Goal: Task Accomplishment & Management: Manage account settings

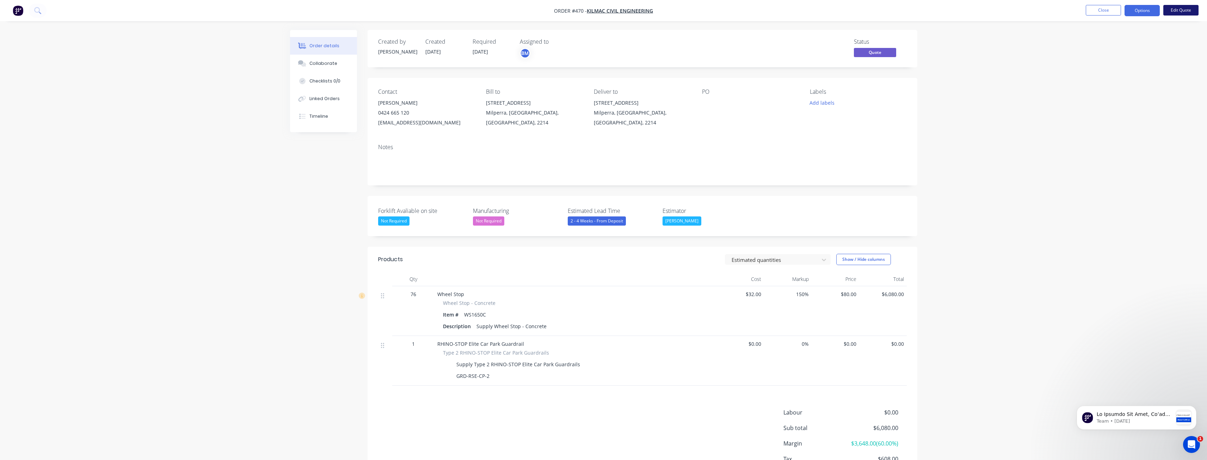
click at [1177, 5] on button "Edit Quote" at bounding box center [1180, 10] width 35 height 11
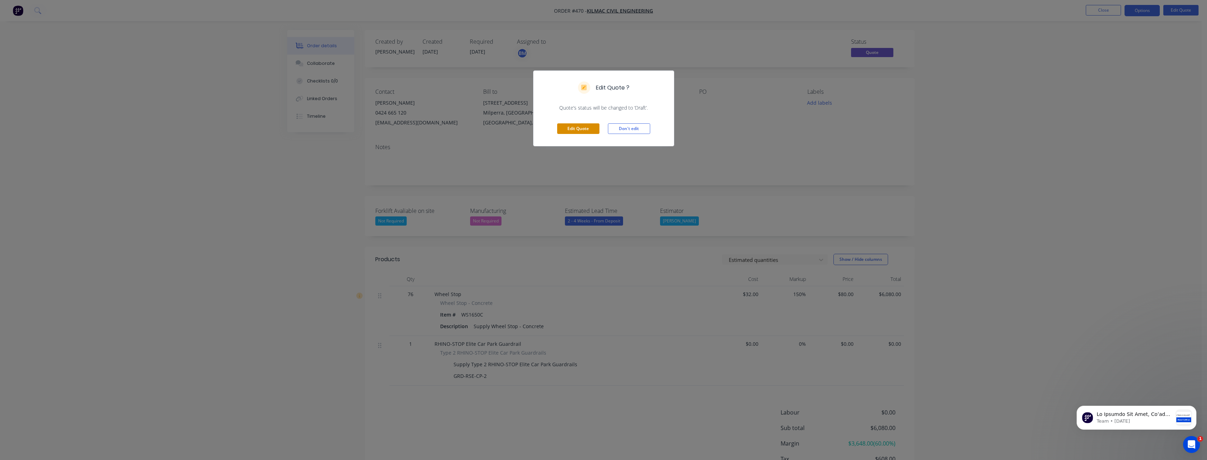
click at [573, 127] on button "Edit Quote" at bounding box center [578, 128] width 42 height 11
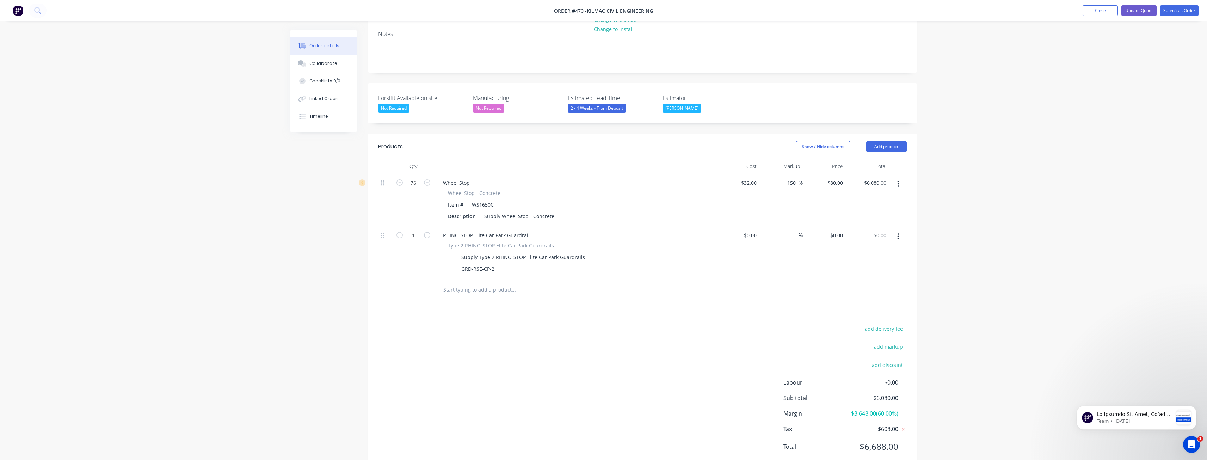
scroll to position [135, 0]
click at [839, 229] on input "0" at bounding box center [842, 234] width 8 height 10
type input "$35,540.52"
click at [486, 322] on div "add delivery fee add markup add discount Labour $0.00 Sub total $41,620.52 Marg…" at bounding box center [642, 390] width 529 height 136
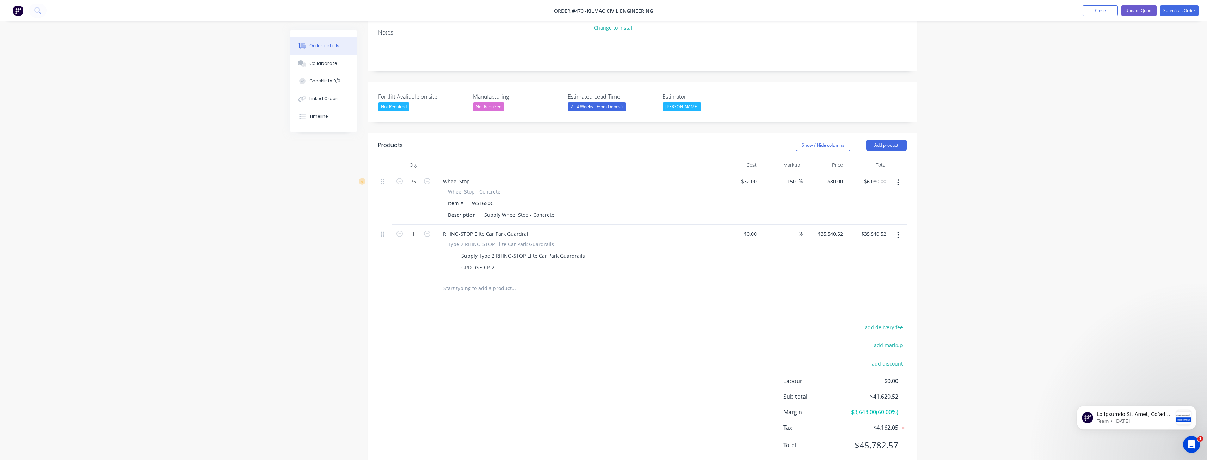
click at [333, 232] on div "Created by Budd Created 07/10/25 Required 07/10/25 Assigned to BM Status Draft …" at bounding box center [603, 187] width 627 height 585
click at [152, 206] on div "Order details Collaborate Checklists 0/0 Linked Orders Timeline Order details C…" at bounding box center [603, 172] width 1207 height 615
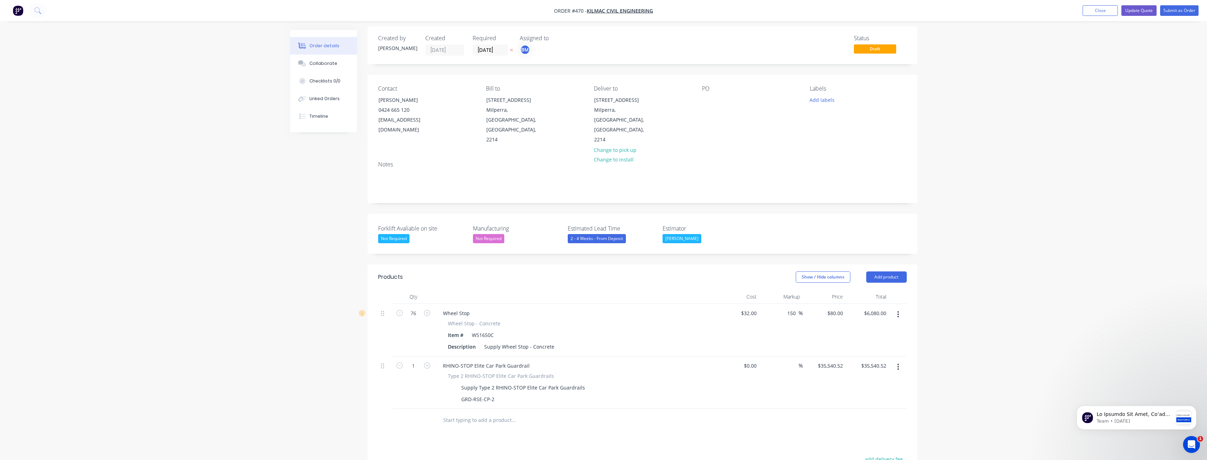
scroll to position [0, 0]
click at [196, 141] on div "Order details Collaborate Checklists 0/0 Linked Orders Timeline Order details C…" at bounding box center [603, 307] width 1207 height 615
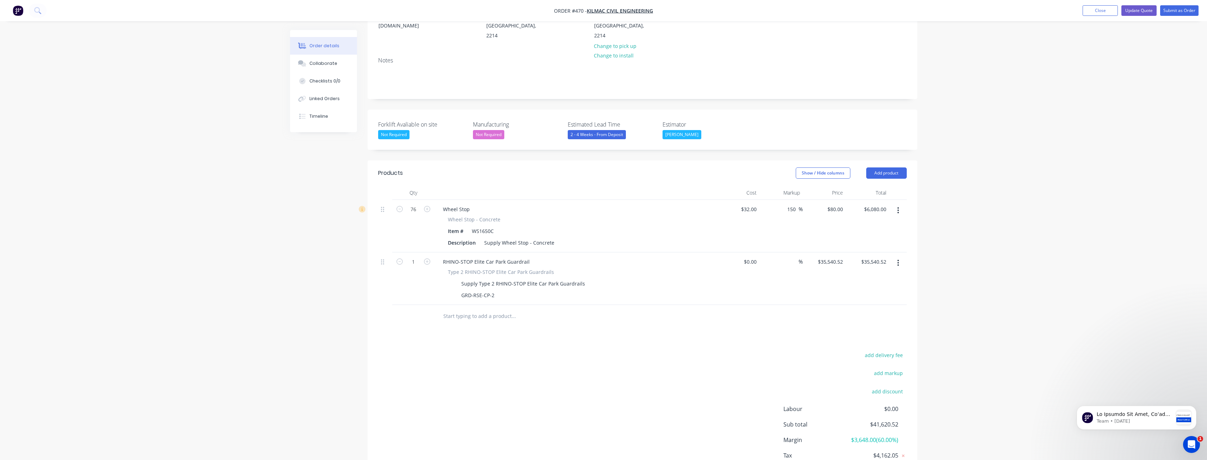
scroll to position [135, 0]
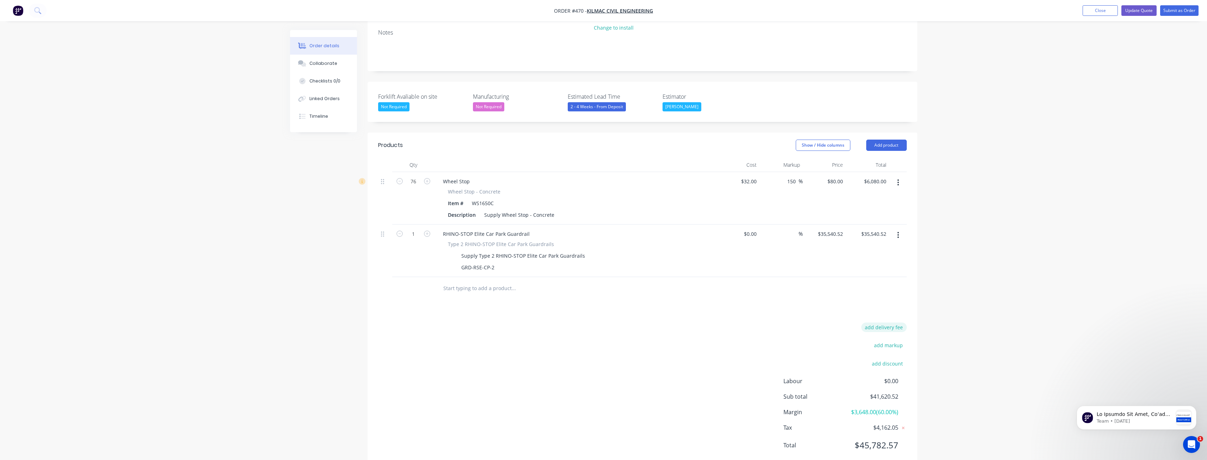
click at [883, 322] on button "add delivery fee" at bounding box center [883, 327] width 45 height 10
type input "640"
click at [660, 329] on div "Delivery fee $640.00 add markup add discount Labour $0.00 Sub total $42,260.52 …" at bounding box center [642, 392] width 529 height 132
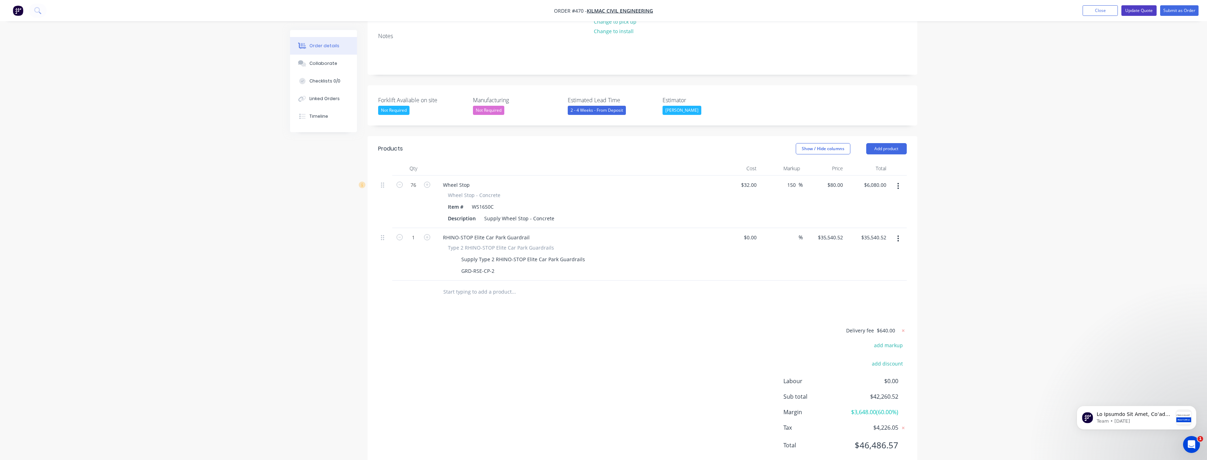
click at [1137, 10] on button "Update Quote" at bounding box center [1138, 10] width 35 height 11
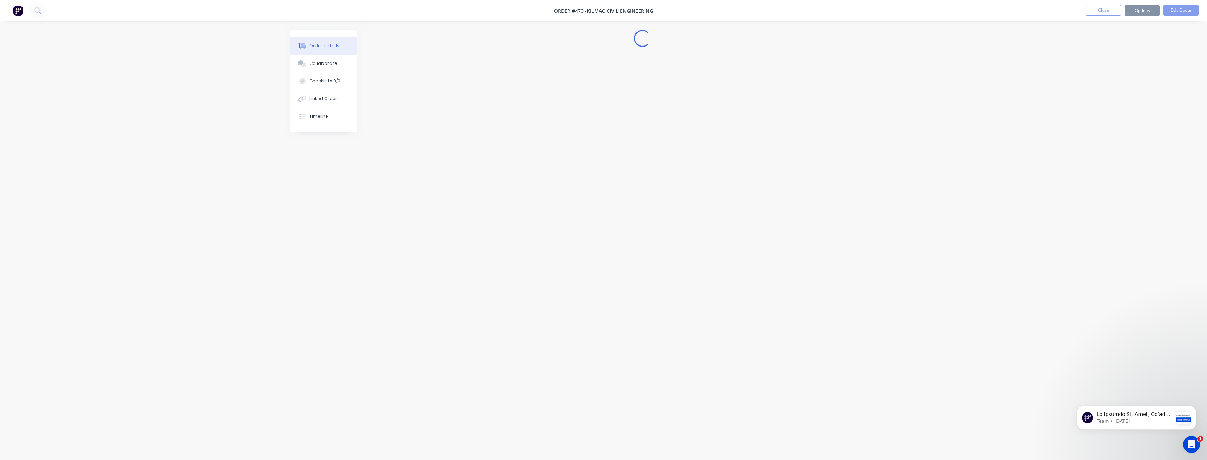
scroll to position [0, 0]
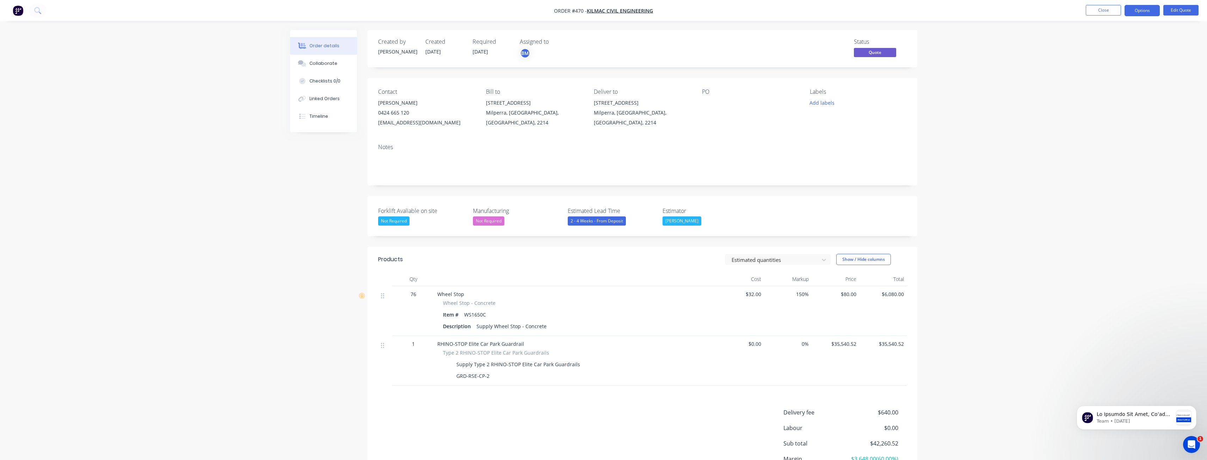
drag, startPoint x: 267, startPoint y: 228, endPoint x: 261, endPoint y: 243, distance: 16.9
click at [267, 227] on div "Order details Collaborate Checklists 0/0 Linked Orders Timeline Order details C…" at bounding box center [603, 263] width 1207 height 526
click at [208, 184] on div "Order details Collaborate Checklists 0/0 Linked Orders Timeline Order details C…" at bounding box center [603, 263] width 1207 height 526
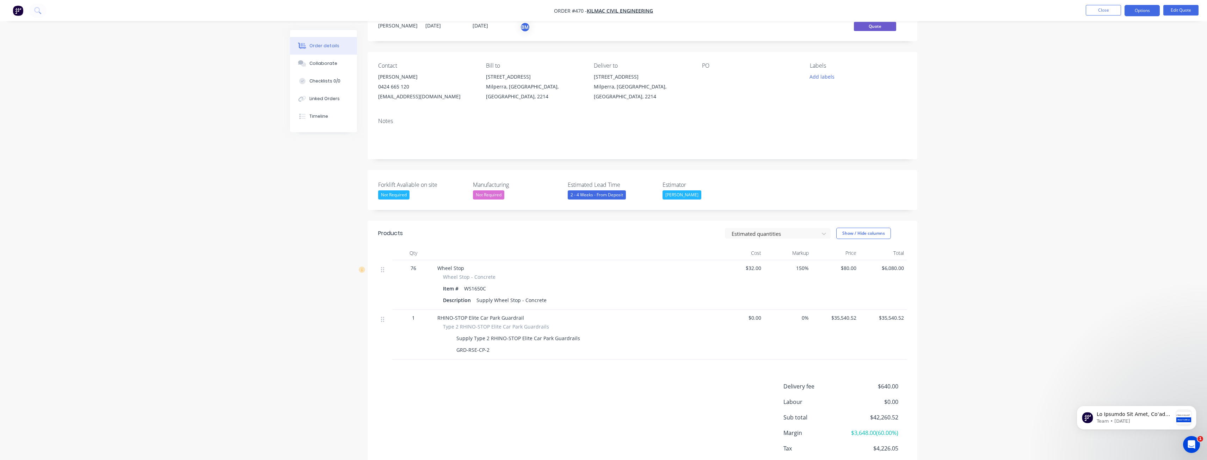
scroll to position [67, 0]
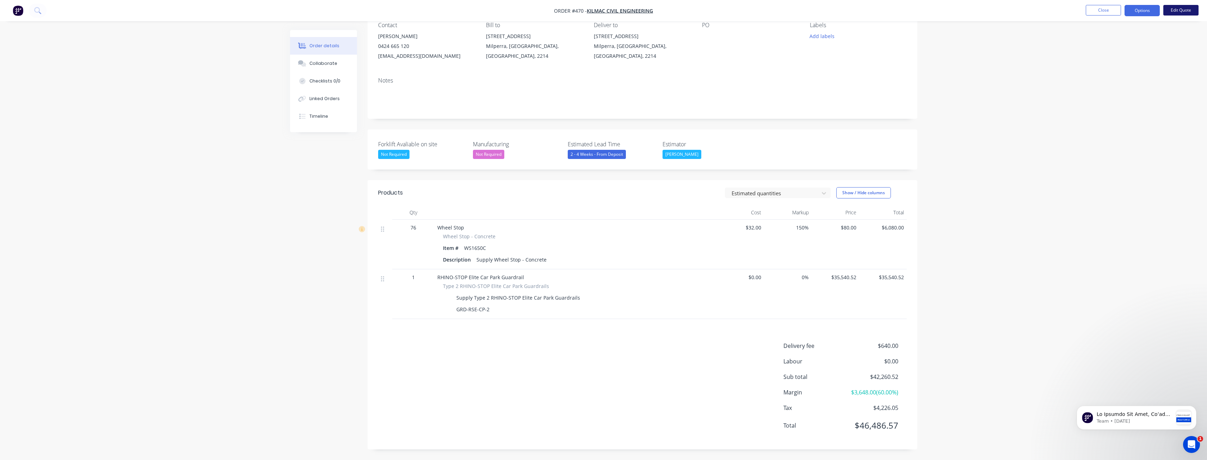
click at [1183, 10] on button "Edit Quote" at bounding box center [1180, 10] width 35 height 11
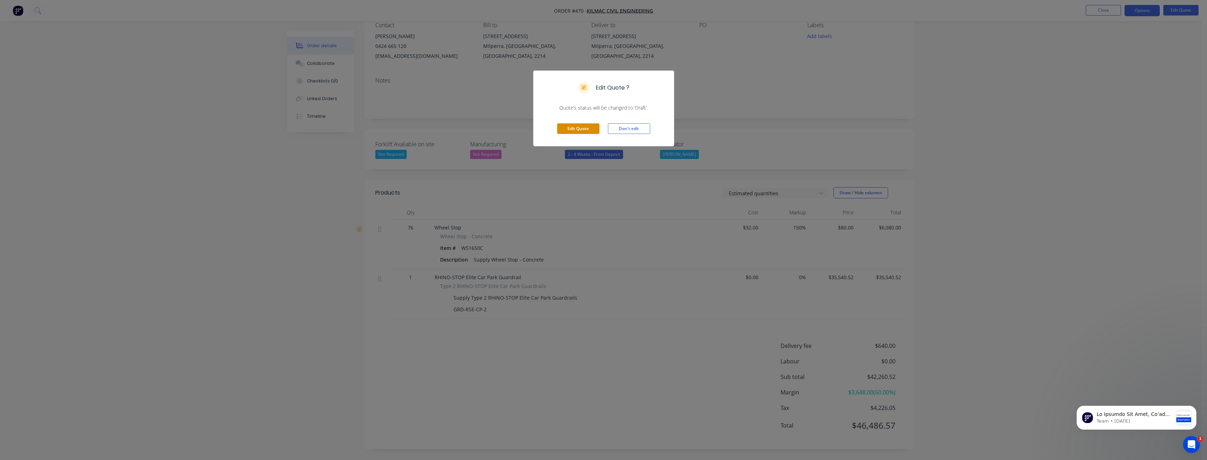
click at [577, 127] on button "Edit Quote" at bounding box center [578, 128] width 42 height 11
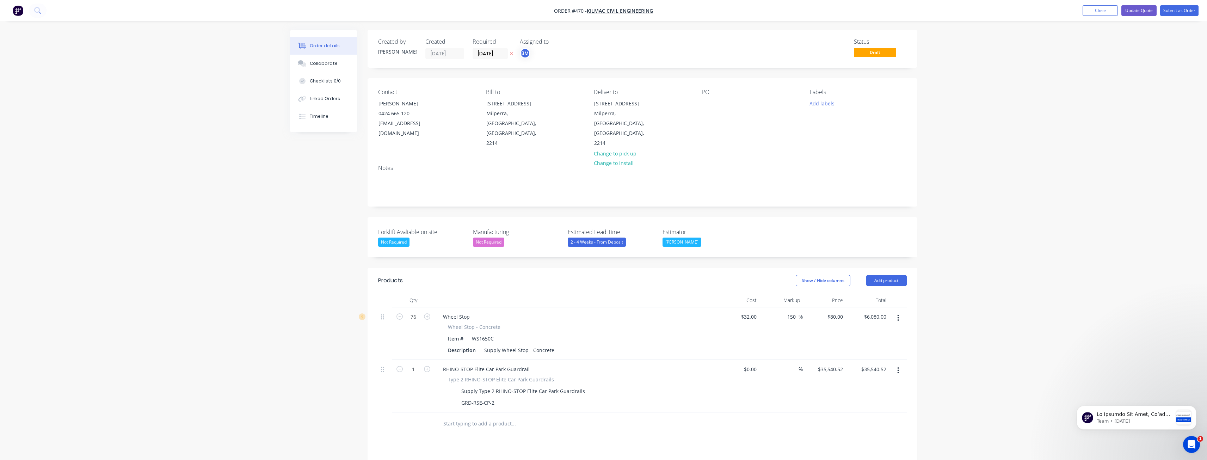
scroll to position [132, 0]
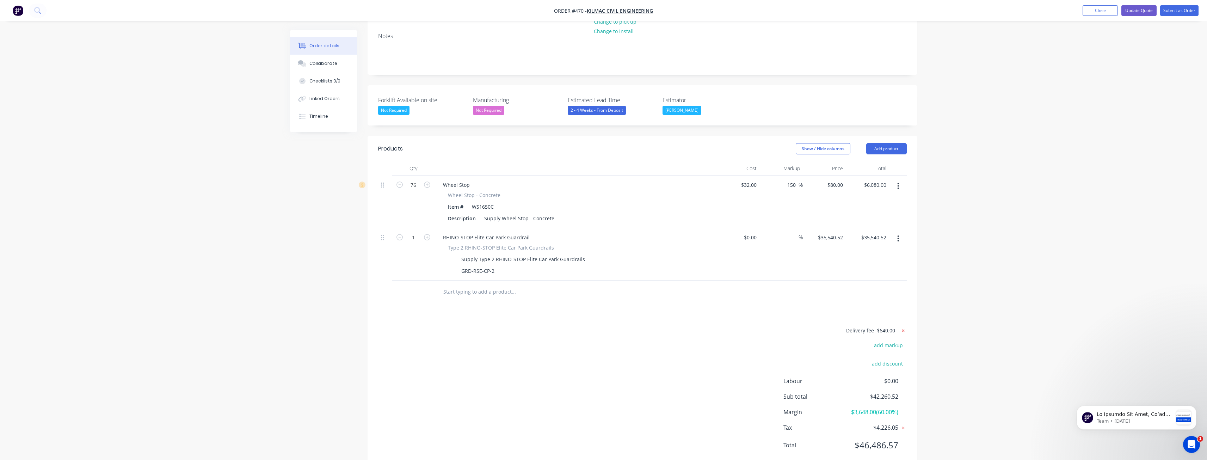
click at [902, 327] on icon at bounding box center [903, 330] width 7 height 7
click at [886, 326] on button "add delivery fee" at bounding box center [883, 331] width 45 height 10
type input "2600"
click at [638, 326] on div "Delivery fee $2,600.00 add markup add discount Labour $0.00 Sub total $44,220.5…" at bounding box center [642, 392] width 529 height 132
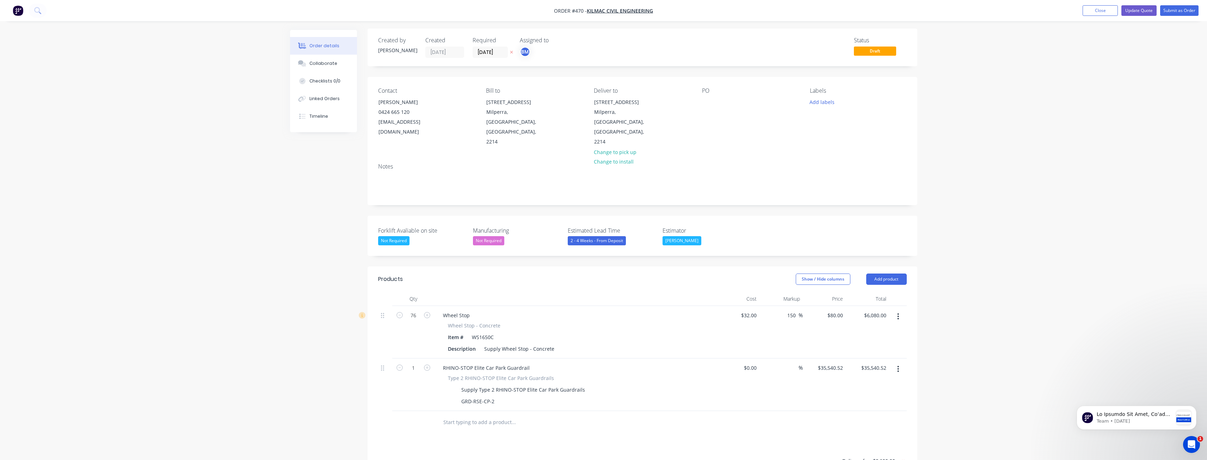
scroll to position [0, 0]
click at [1141, 10] on button "Update Quote" at bounding box center [1138, 10] width 35 height 11
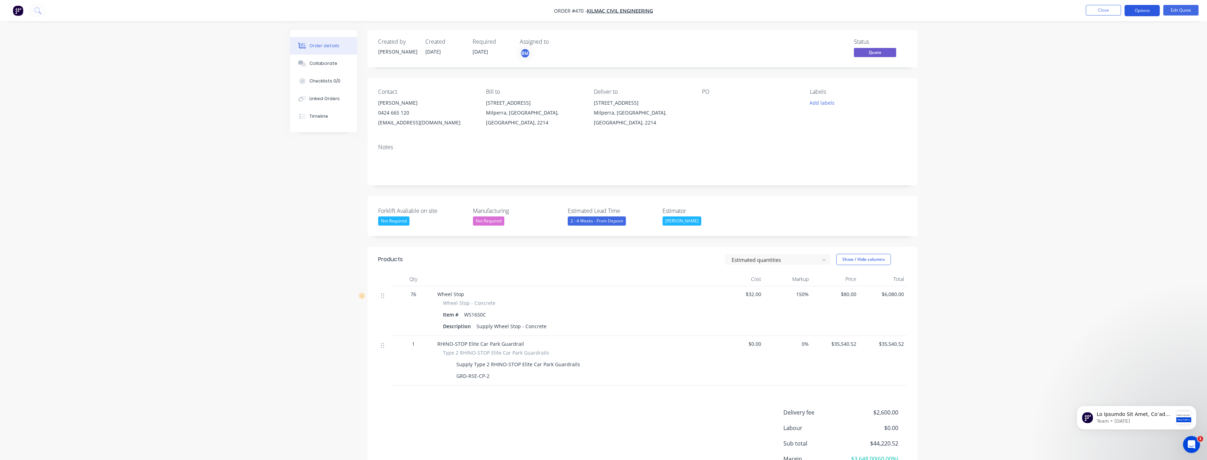
click at [1138, 11] on button "Options" at bounding box center [1141, 10] width 35 height 11
click at [1094, 42] on div "Quote" at bounding box center [1120, 43] width 65 height 10
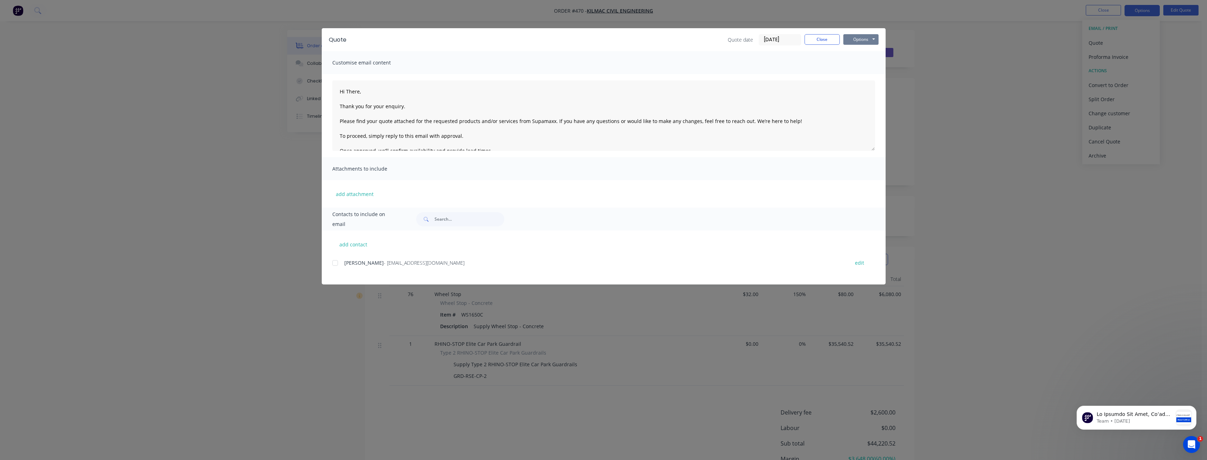
click at [859, 39] on button "Options" at bounding box center [860, 39] width 35 height 11
click at [859, 51] on button "Preview" at bounding box center [865, 52] width 45 height 12
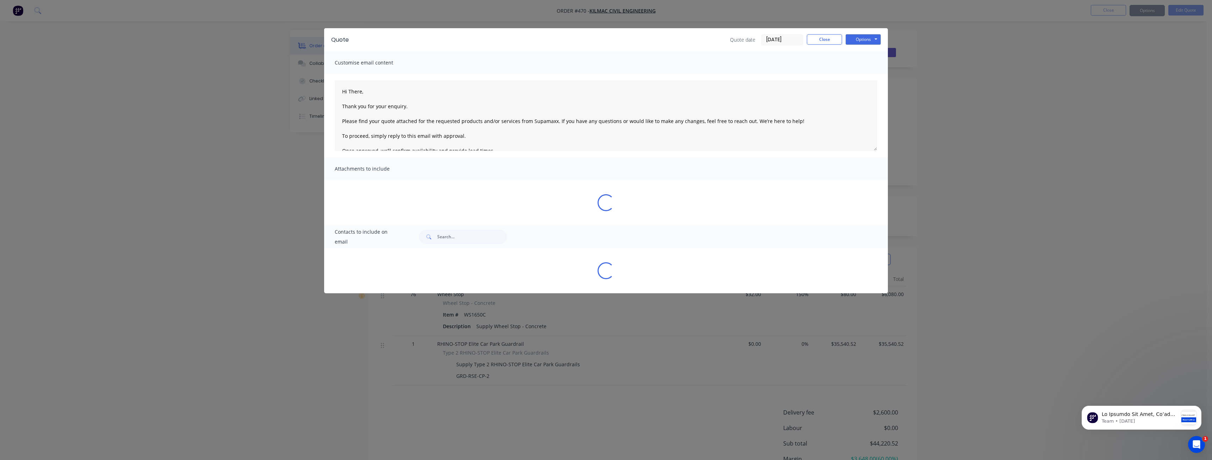
type textarea "Hi There, Thank you for your enquiry. Please find your quote attached for the r…"
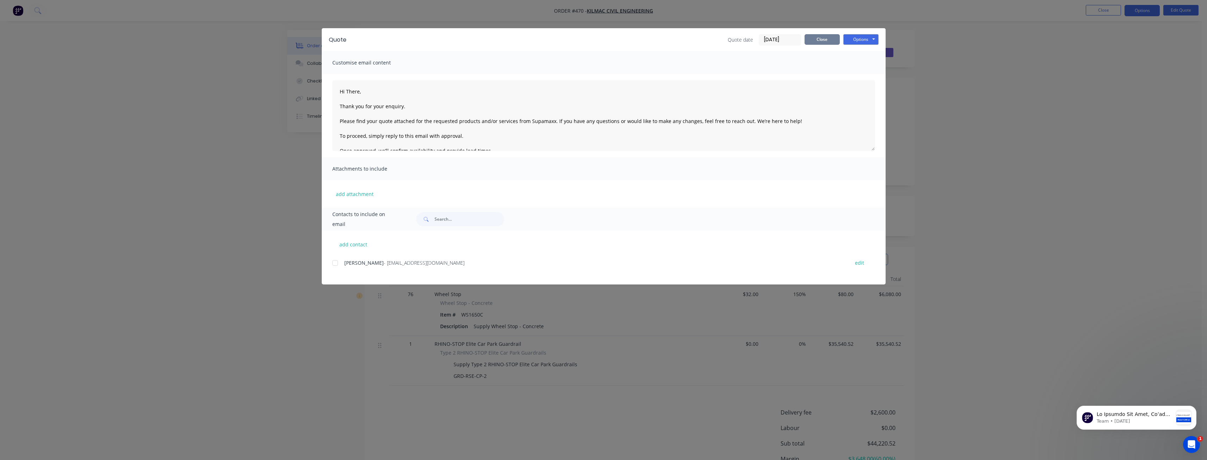
click at [822, 37] on button "Close" at bounding box center [821, 39] width 35 height 11
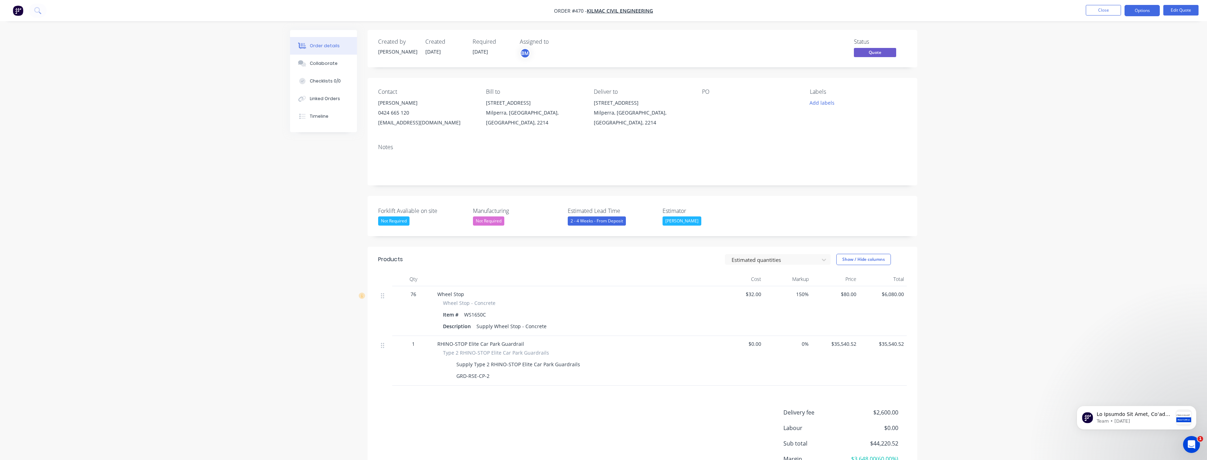
click at [271, 183] on div "Order details Collaborate Checklists 0/0 Linked Orders Timeline Order details C…" at bounding box center [603, 263] width 1207 height 526
click at [229, 154] on div "Order details Collaborate Checklists 0/0 Linked Orders Timeline Order details C…" at bounding box center [603, 263] width 1207 height 526
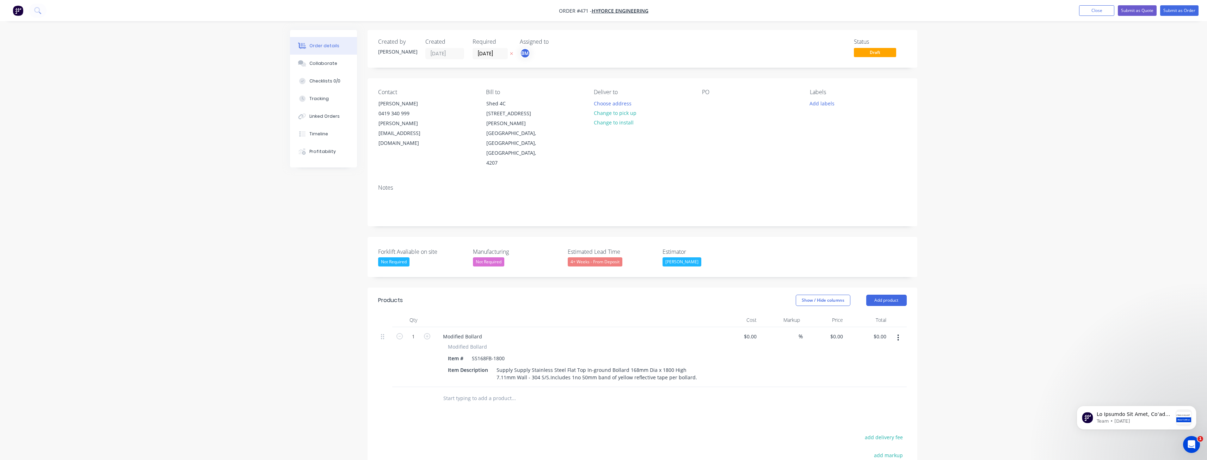
click at [213, 178] on div "Order details Collaborate Checklists 0/0 Tracking Linked Orders Timeline Profit…" at bounding box center [603, 295] width 1207 height 590
click at [528, 365] on div "Supply Supply Stainless Steel Flat Top In-ground Bollard 168mm Dia x 1800 High …" at bounding box center [598, 374] width 209 height 18
click at [320, 319] on div "Created by Budd Created 07/10/25 Required 07/10/25 Assigned to BM Status Draft …" at bounding box center [603, 310] width 627 height 560
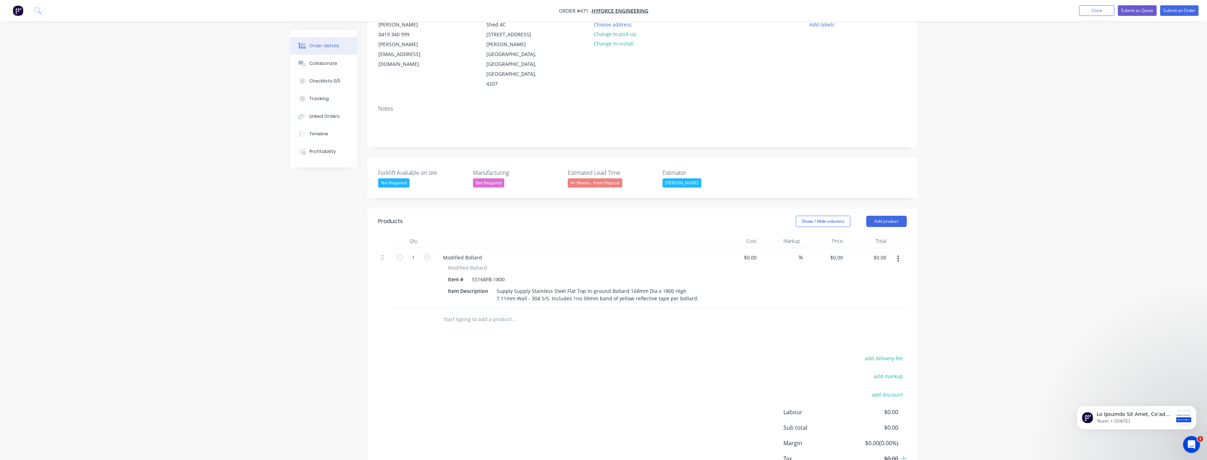
scroll to position [90, 0]
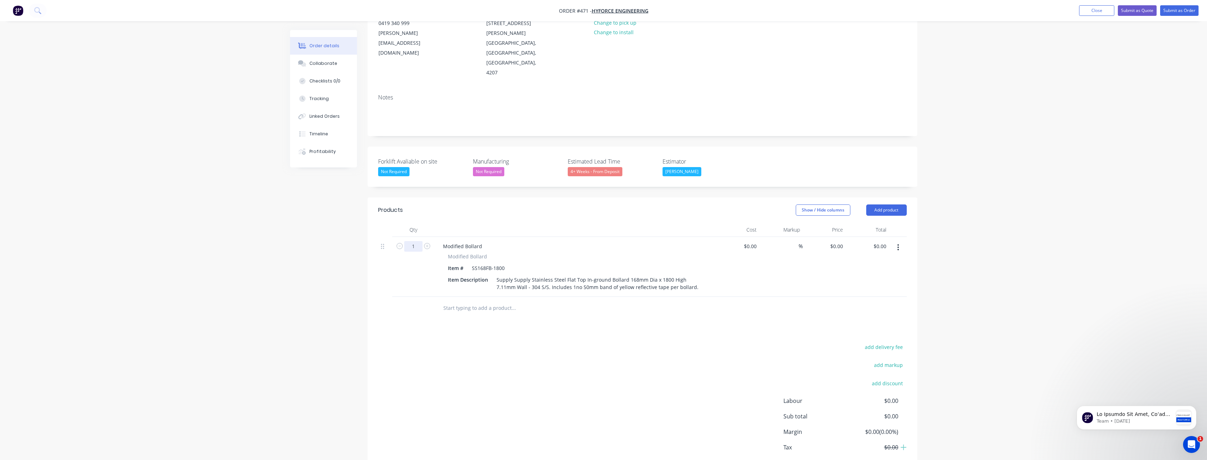
click at [422, 241] on input "1" at bounding box center [413, 246] width 18 height 11
type input "40"
click at [235, 302] on div "Order details Collaborate Checklists 0/0 Tracking Linked Orders Timeline Profit…" at bounding box center [603, 205] width 1207 height 590
click at [836, 241] on div "0 $0.00" at bounding box center [836, 246] width 19 height 10
type input "$890.00"
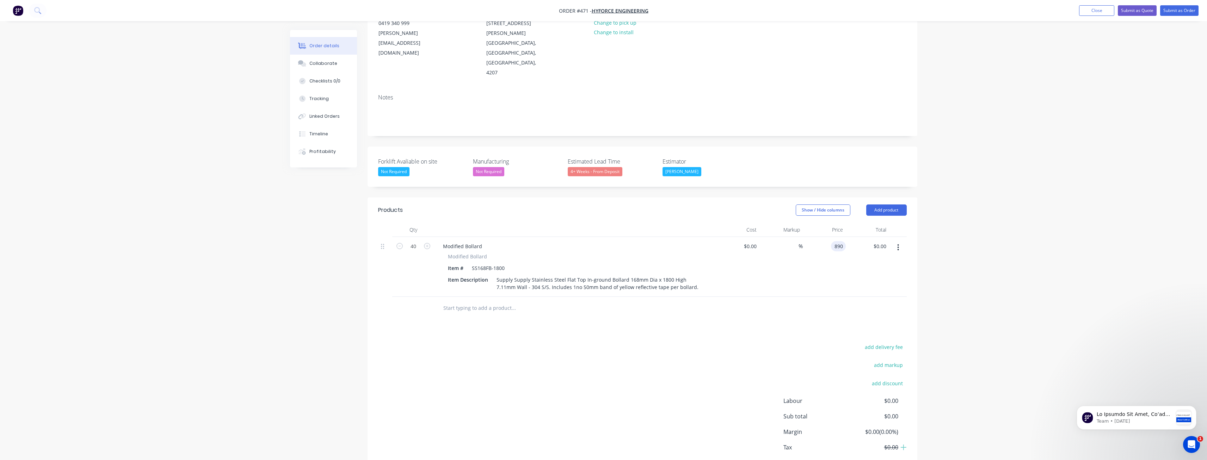
type input "$35,600.00"
click at [420, 342] on div "add delivery fee add markup add discount Labour $0.00 Sub total $35,600.00 Marg…" at bounding box center [642, 410] width 529 height 136
click at [881, 342] on button "add delivery fee" at bounding box center [883, 347] width 45 height 10
type input "2760"
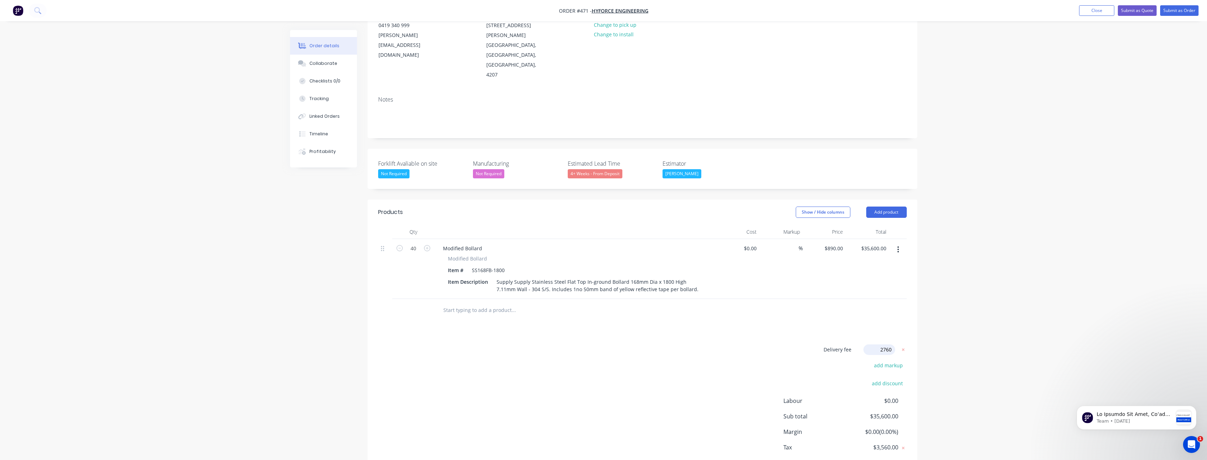
click at [581, 365] on div "Delivery fee Delivery fee Delivery fee name (Optional) 2760 2760 $0 add markup …" at bounding box center [642, 411] width 529 height 134
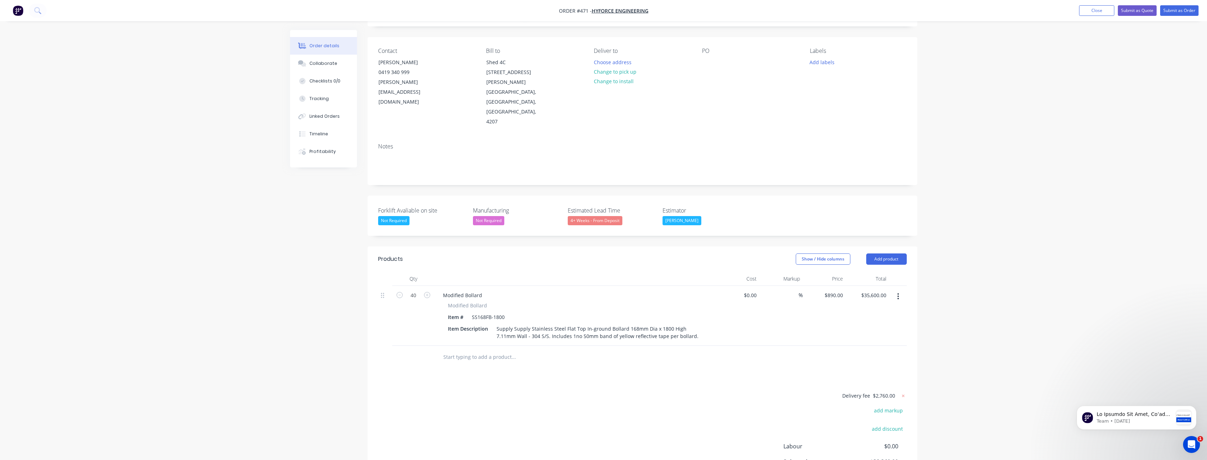
scroll to position [16, 0]
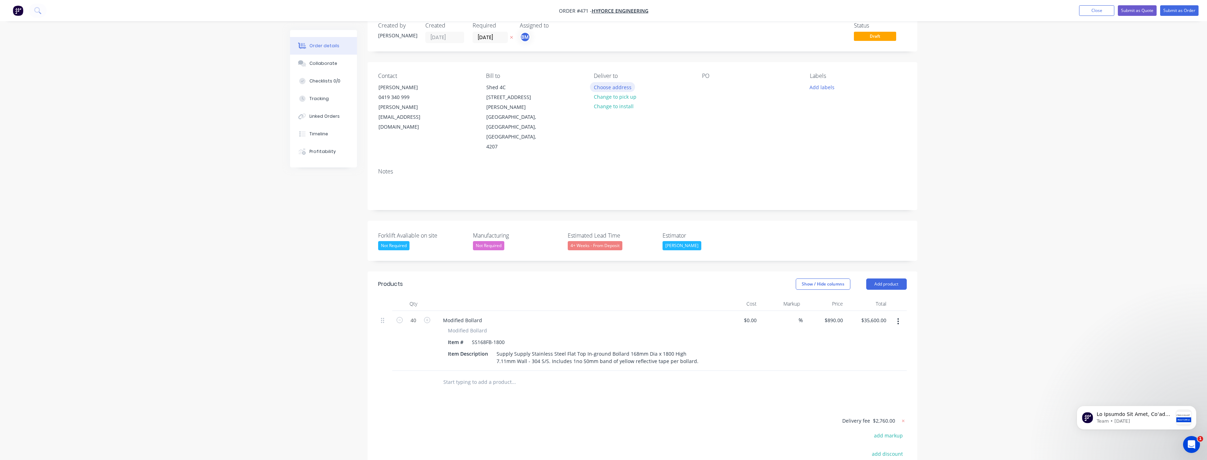
click at [610, 88] on button "Choose address" at bounding box center [612, 87] width 45 height 10
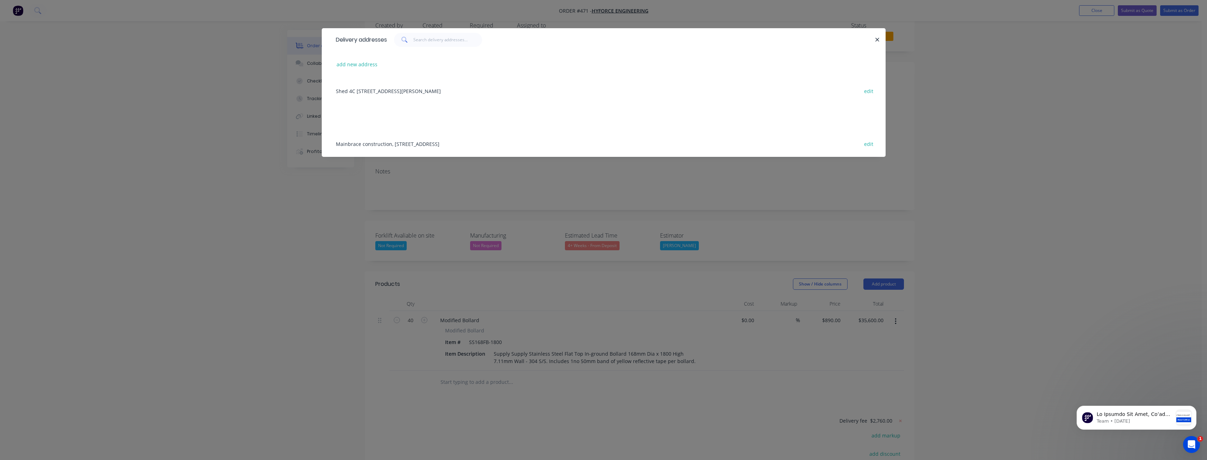
click at [390, 140] on div "Mainbrace construction, 32 Boeing Ave, Ballina, New South Wales, Australia, 247…" at bounding box center [603, 143] width 543 height 26
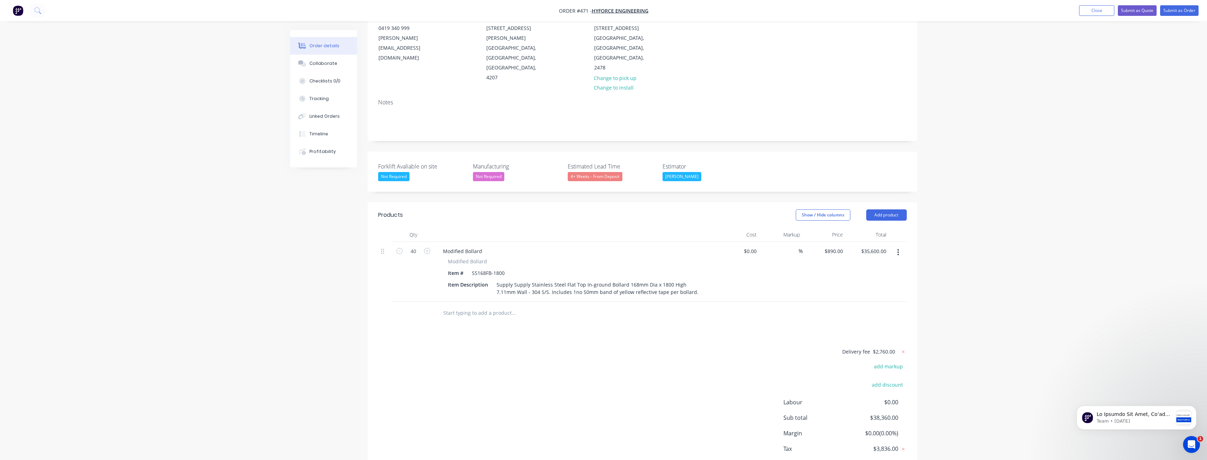
scroll to position [97, 0]
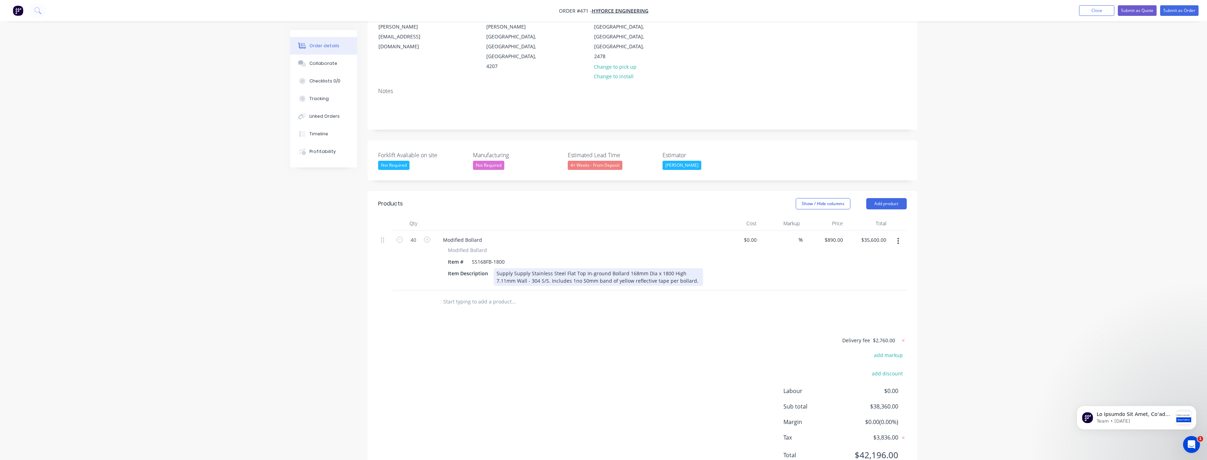
click at [529, 268] on div "Supply Supply Stainless Steel Flat Top In-ground Bollard 168mm Dia x 1800 High …" at bounding box center [598, 277] width 209 height 18
click at [619, 291] on div "Products Show / Hide columns Add product Qty Cost Markup Price Total 40 Modifie…" at bounding box center [643, 338] width 550 height 295
click at [580, 298] on div at bounding box center [561, 309] width 254 height 23
click at [333, 256] on div "Created by Budd Created 07/10/25 Required 07/10/25 Assigned to BM Status Draft …" at bounding box center [603, 214] width 627 height 563
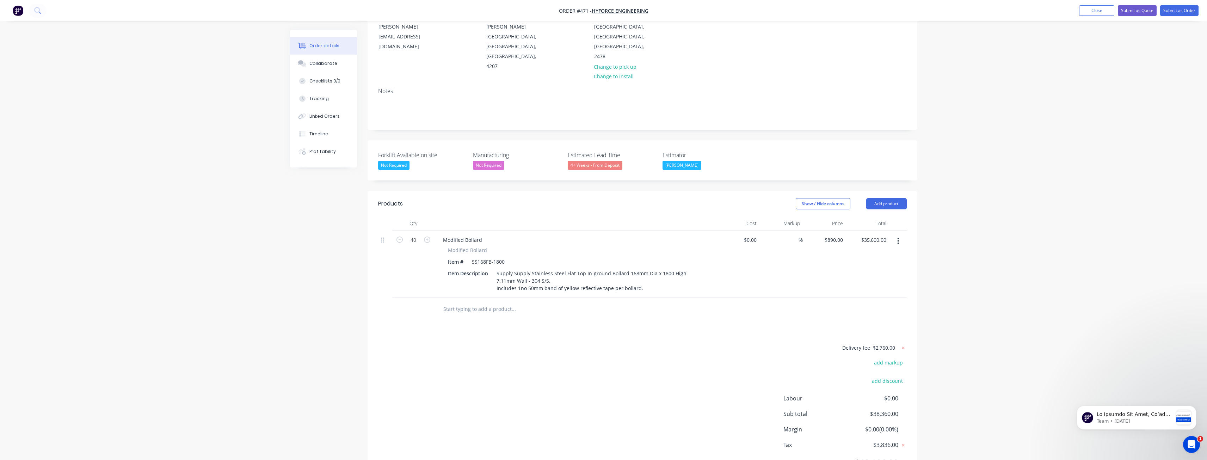
click at [333, 256] on div "Created by Budd Created 07/10/25 Required 07/10/25 Assigned to BM Status Draft …" at bounding box center [603, 214] width 627 height 563
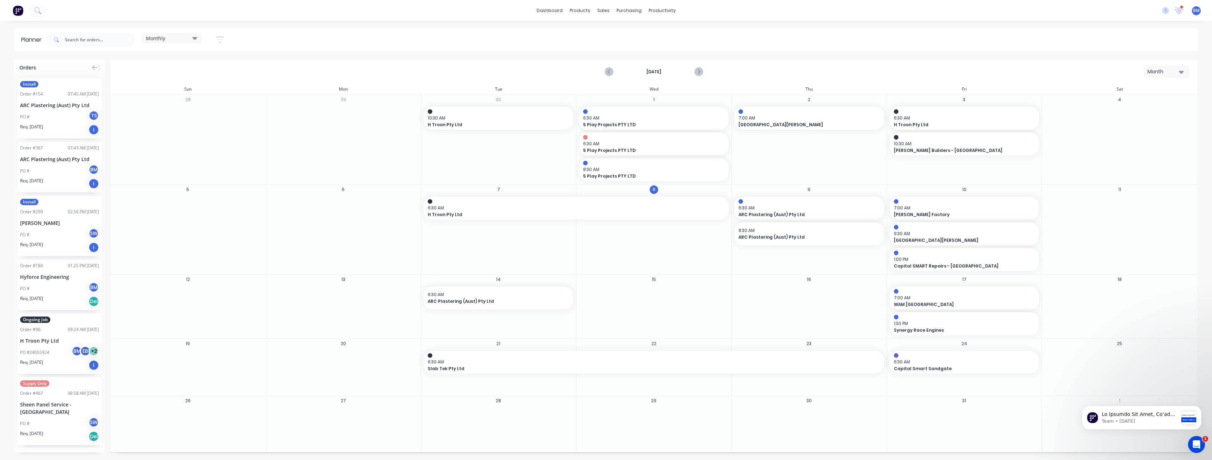
drag, startPoint x: 457, startPoint y: 224, endPoint x: 295, endPoint y: 75, distance: 220.2
click at [295, 75] on div "October 2025 Month" at bounding box center [653, 71] width 1085 height 23
click at [78, 38] on input "text" at bounding box center [100, 40] width 70 height 14
type input "bemax"
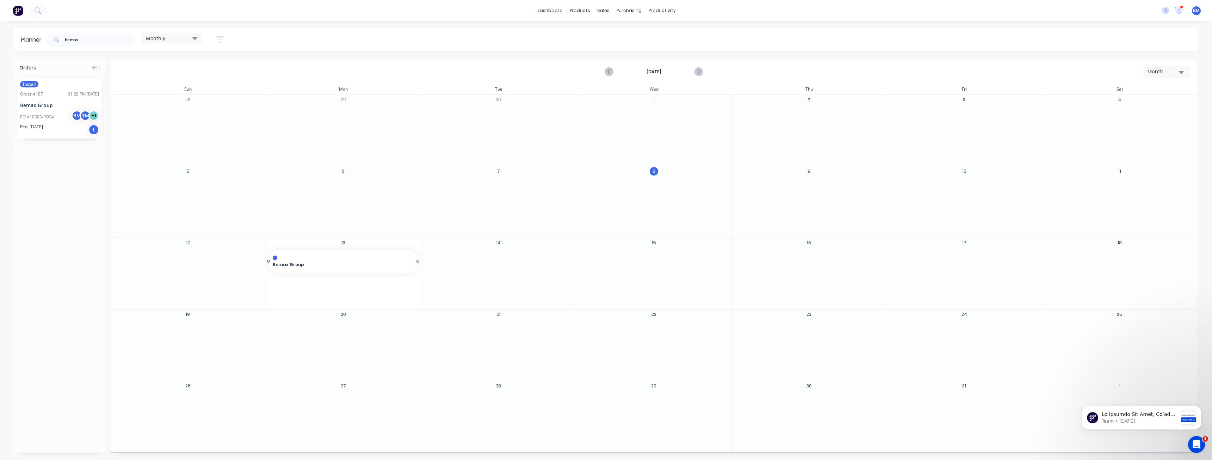
drag, startPoint x: 48, startPoint y: 107, endPoint x: 335, endPoint y: 246, distance: 318.7
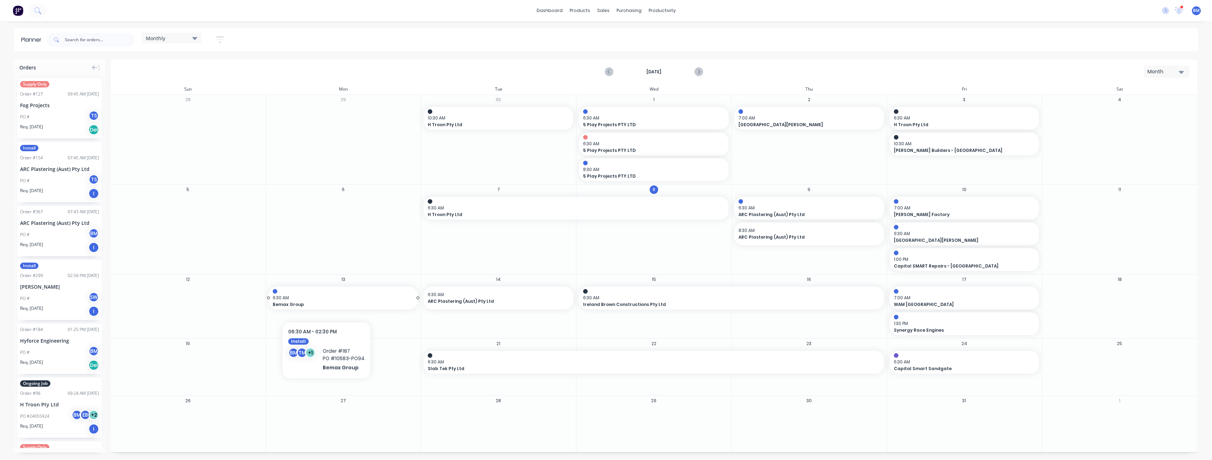
click at [326, 300] on span "6:30 AM" at bounding box center [342, 298] width 138 height 6
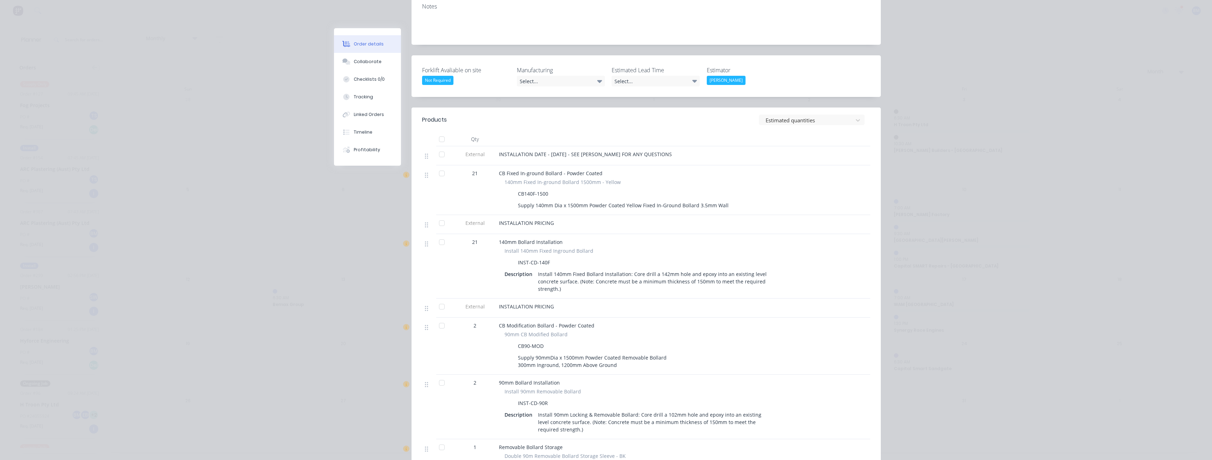
scroll to position [211, 0]
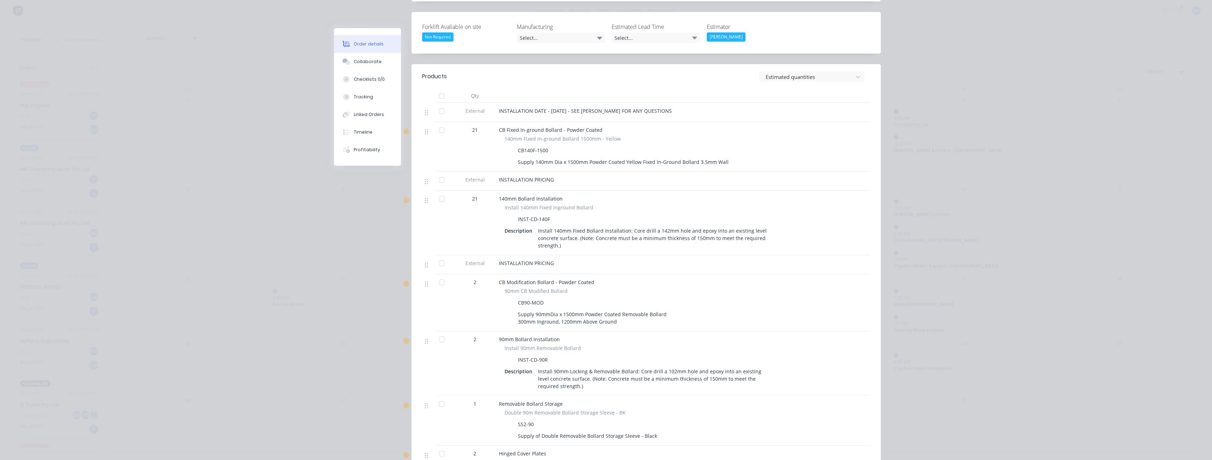
click at [113, 209] on div "Order details Collaborate Checklists 0/0 Tracking Linked Orders Timeline Profit…" at bounding box center [606, 230] width 1212 height 460
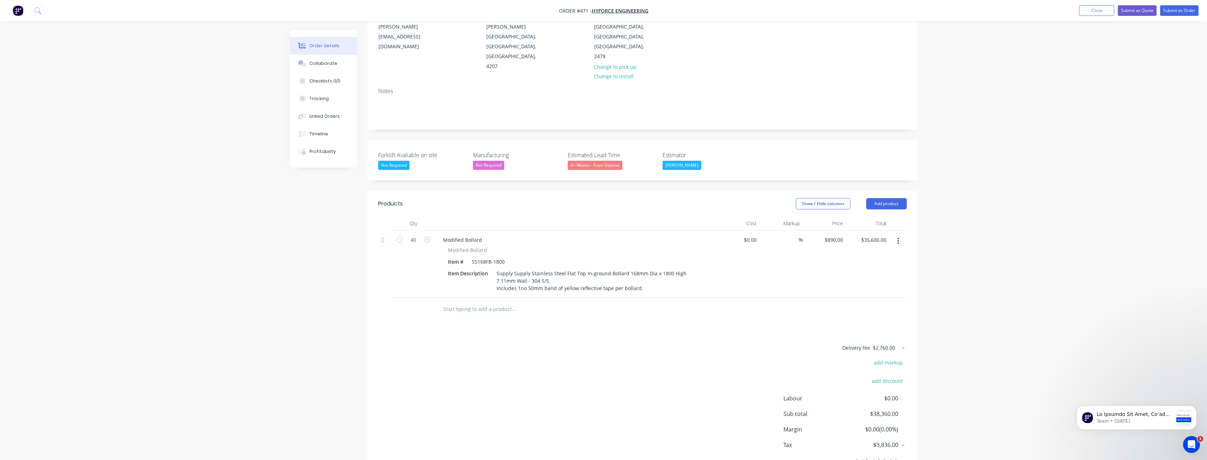
click at [202, 69] on div "Order details Collaborate Checklists 0/0 Tracking Linked Orders Timeline Profit…" at bounding box center [603, 199] width 1207 height 593
click at [203, 56] on div "Order details Collaborate Checklists 0/0 Tracking Linked Orders Timeline Profit…" at bounding box center [603, 199] width 1207 height 593
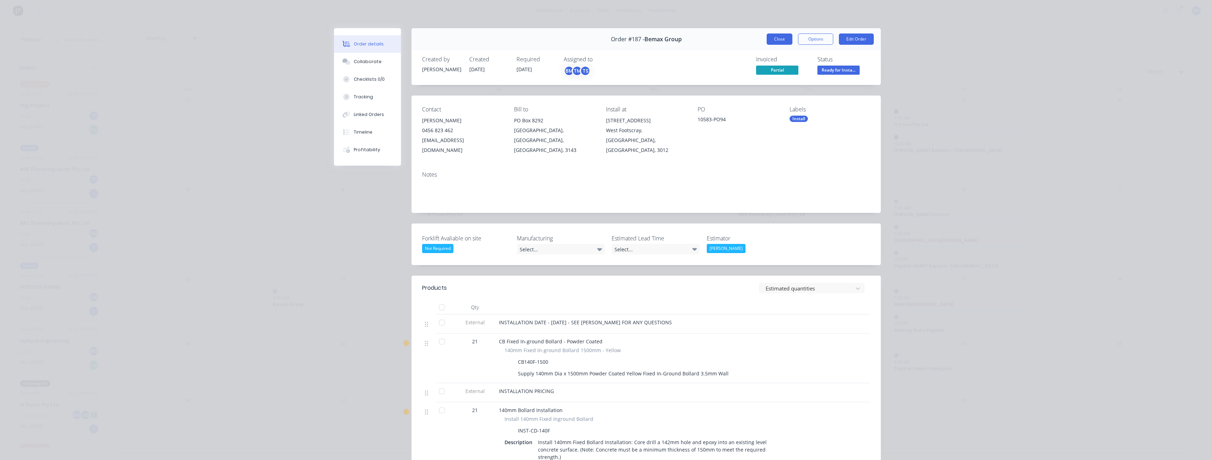
click at [778, 35] on button "Close" at bounding box center [780, 38] width 26 height 11
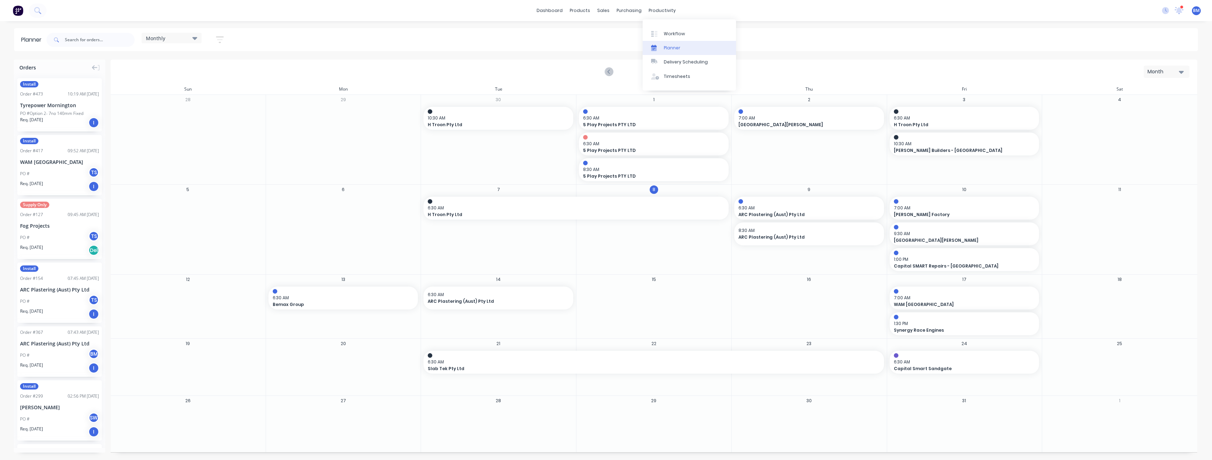
click at [672, 44] on link "Planner" at bounding box center [689, 48] width 93 height 14
click at [75, 36] on input "text" at bounding box center [100, 40] width 70 height 14
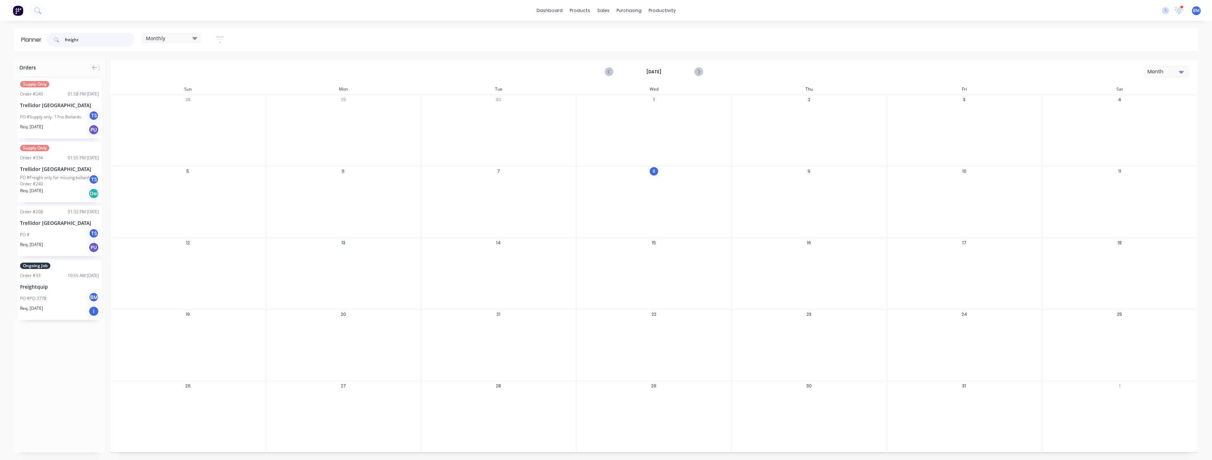
type input "freight"
drag, startPoint x: 52, startPoint y: 283, endPoint x: 808, endPoint y: 262, distance: 756.1
click at [796, 257] on div "Set start/finish time" at bounding box center [820, 258] width 75 height 14
click at [819, 369] on button "Save" at bounding box center [820, 371] width 60 height 12
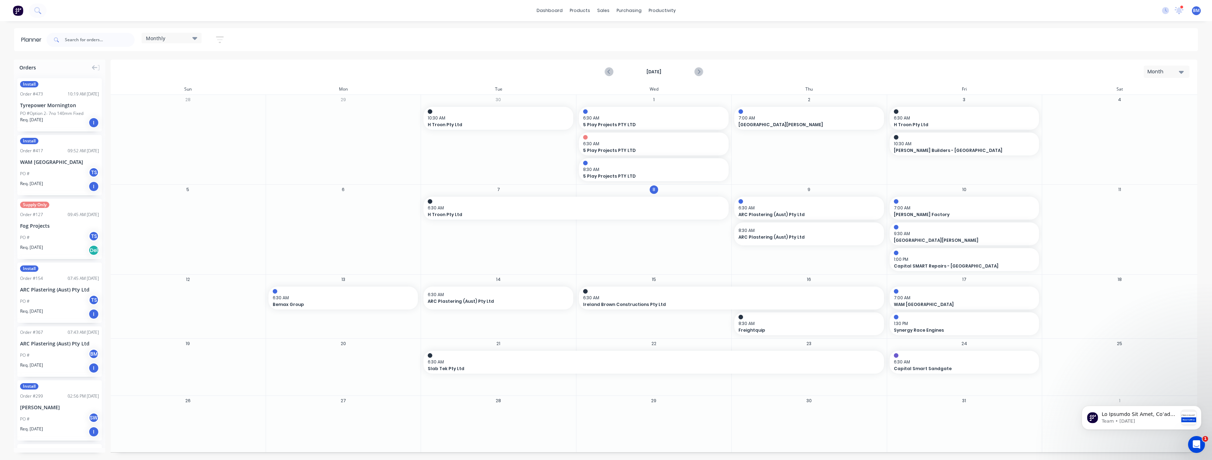
click at [421, 50] on div "Monthly Save new view None edit Monthly (Default) edit Show/Hide users Show/Hid…" at bounding box center [621, 39] width 1153 height 21
click at [415, 66] on div "[DATE] Month" at bounding box center [653, 71] width 1085 height 23
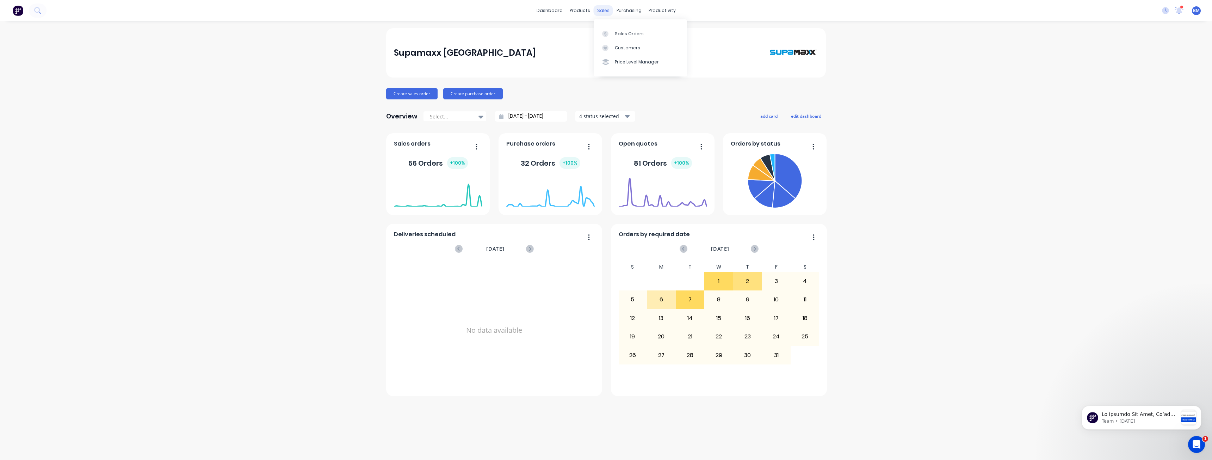
click at [605, 10] on div "sales" at bounding box center [603, 10] width 19 height 11
click at [623, 34] on div "Sales Orders" at bounding box center [629, 34] width 29 height 6
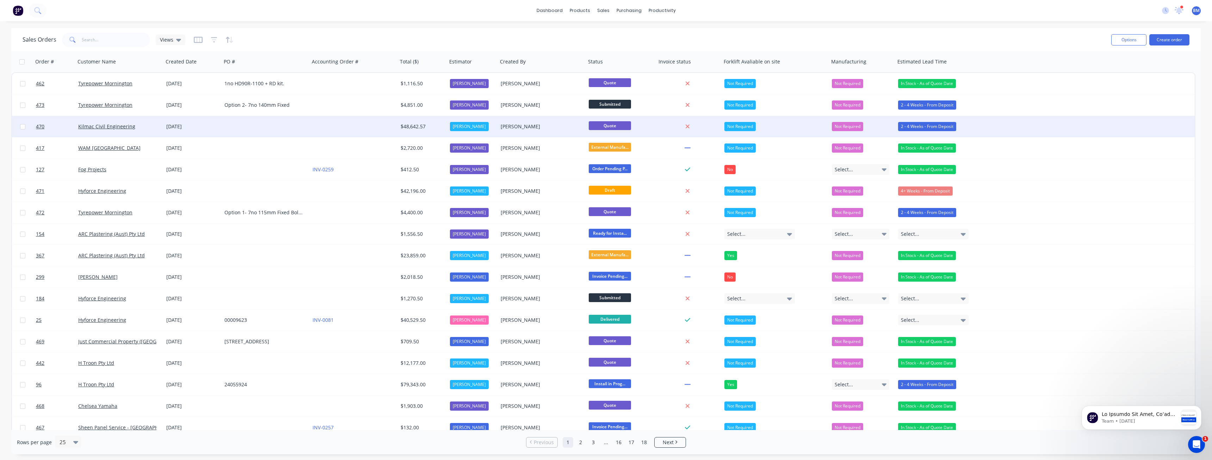
click at [285, 124] on div at bounding box center [266, 126] width 88 height 21
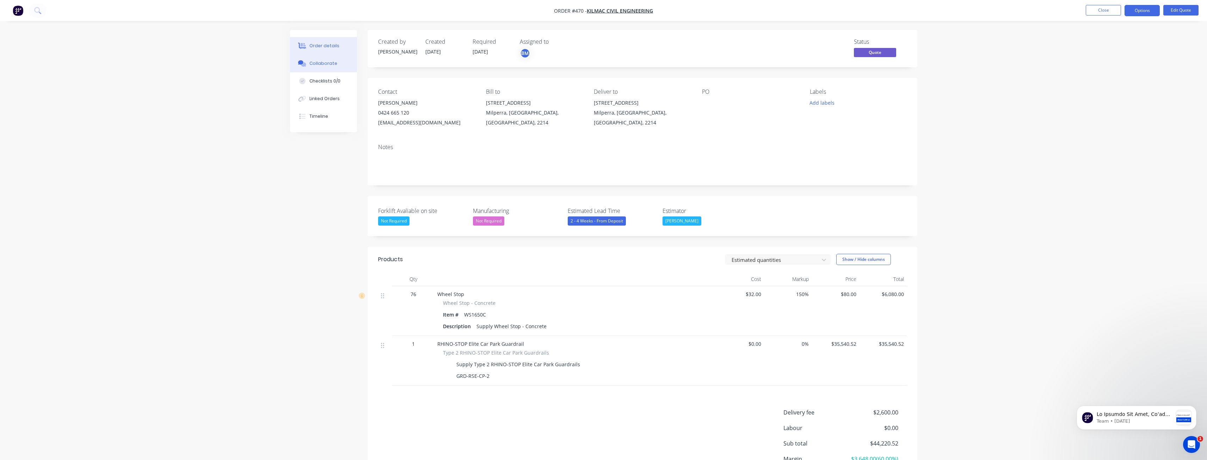
click at [319, 61] on div "Collaborate" at bounding box center [323, 63] width 28 height 6
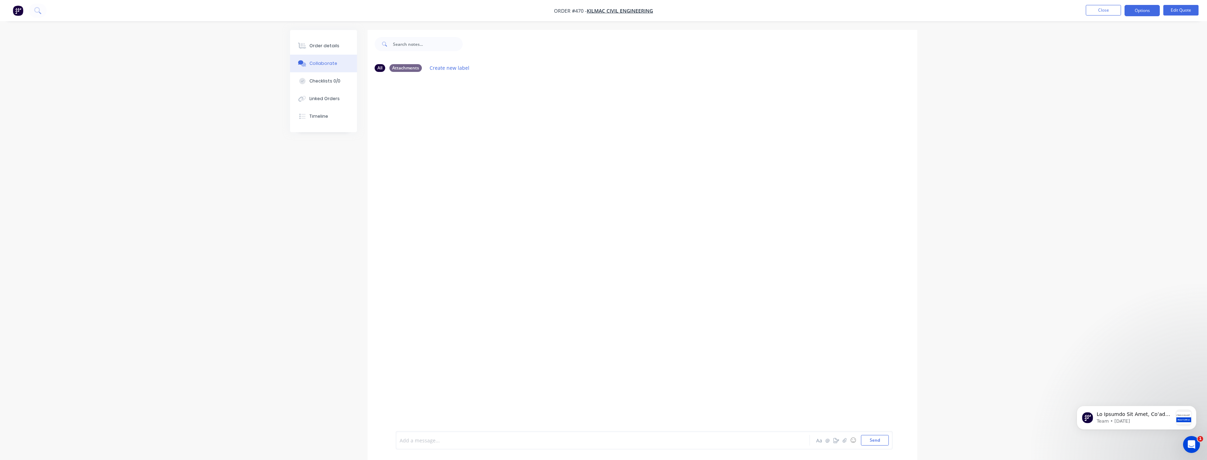
click at [430, 440] on div at bounding box center [583, 440] width 366 height 7
click at [869, 439] on button "Send" at bounding box center [875, 440] width 28 height 11
click at [421, 442] on div at bounding box center [583, 440] width 366 height 7
click at [421, 441] on div at bounding box center [583, 440] width 366 height 7
click at [321, 43] on div "Order details" at bounding box center [324, 46] width 30 height 6
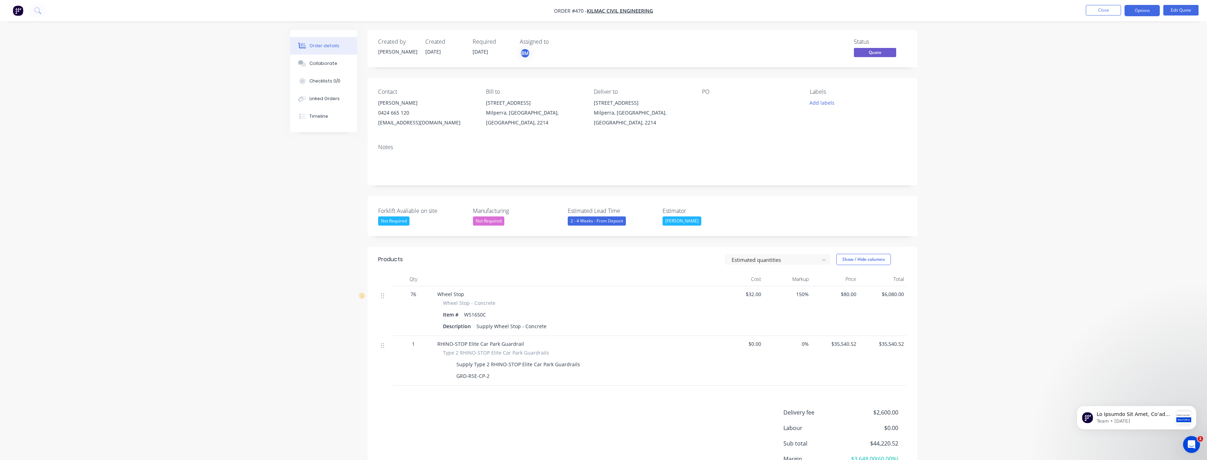
click at [200, 146] on div "Order details Collaborate Checklists 0/0 Linked Orders Timeline Order details C…" at bounding box center [603, 263] width 1207 height 526
click at [199, 162] on div "Order details Collaborate Checklists 0/0 Linked Orders Timeline Order details C…" at bounding box center [603, 263] width 1207 height 526
click at [238, 208] on div "Order details Collaborate Checklists 0/0 Linked Orders Timeline Order details C…" at bounding box center [603, 263] width 1207 height 526
click at [240, 220] on div "Order details Collaborate Checklists 0/0 Linked Orders Timeline Order details C…" at bounding box center [603, 263] width 1207 height 526
click at [271, 252] on div "Order details Collaborate Checklists 0/0 Linked Orders Timeline Order details C…" at bounding box center [603, 263] width 1207 height 526
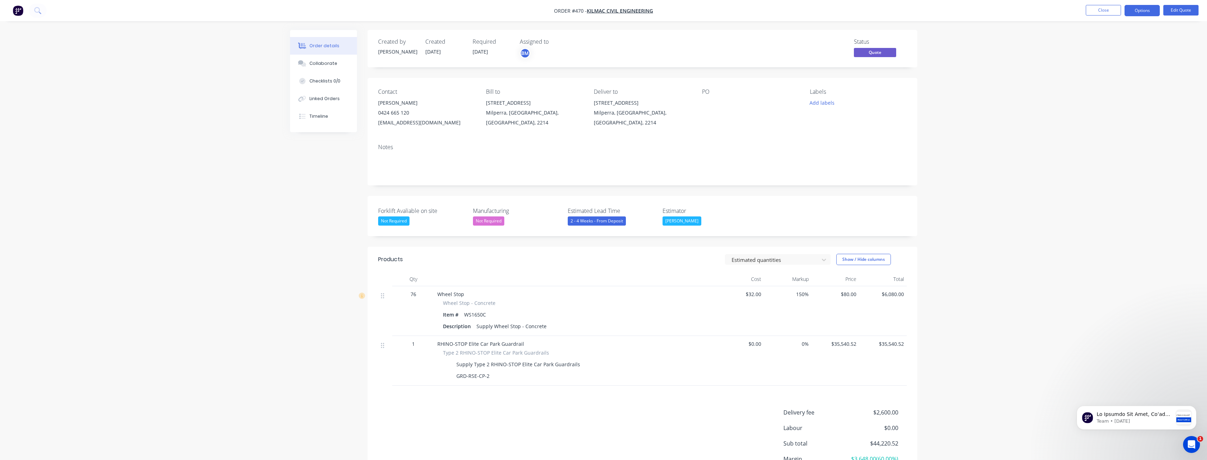
click at [185, 129] on div "Order details Collaborate Checklists 0/0 Linked Orders Timeline Order details C…" at bounding box center [603, 263] width 1207 height 526
click at [209, 99] on div "Order details Collaborate Checklists 0/0 Linked Orders Timeline Order details C…" at bounding box center [603, 263] width 1207 height 526
click at [198, 209] on div "Order details Collaborate Checklists 0/0 Linked Orders Timeline Order details C…" at bounding box center [603, 263] width 1207 height 526
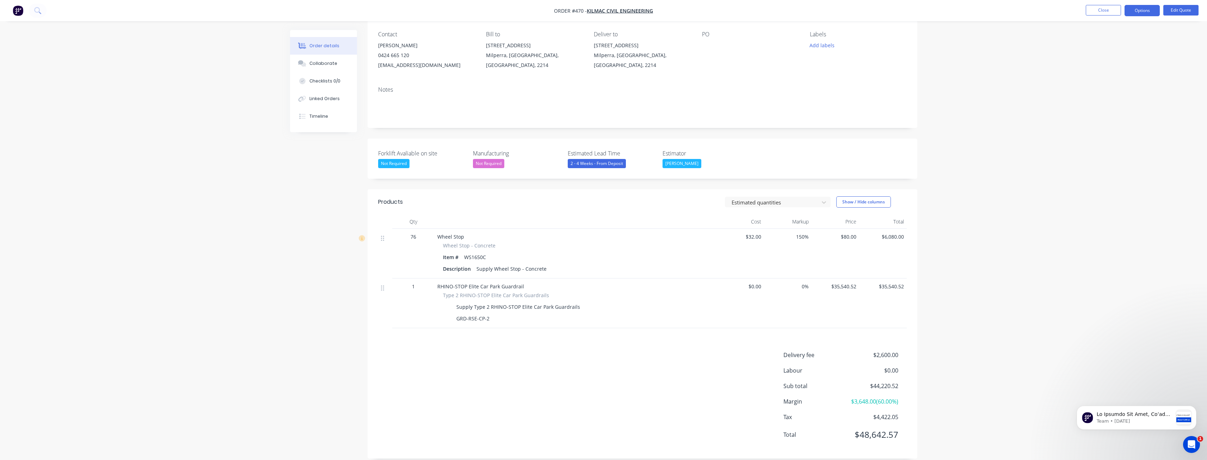
scroll to position [67, 0]
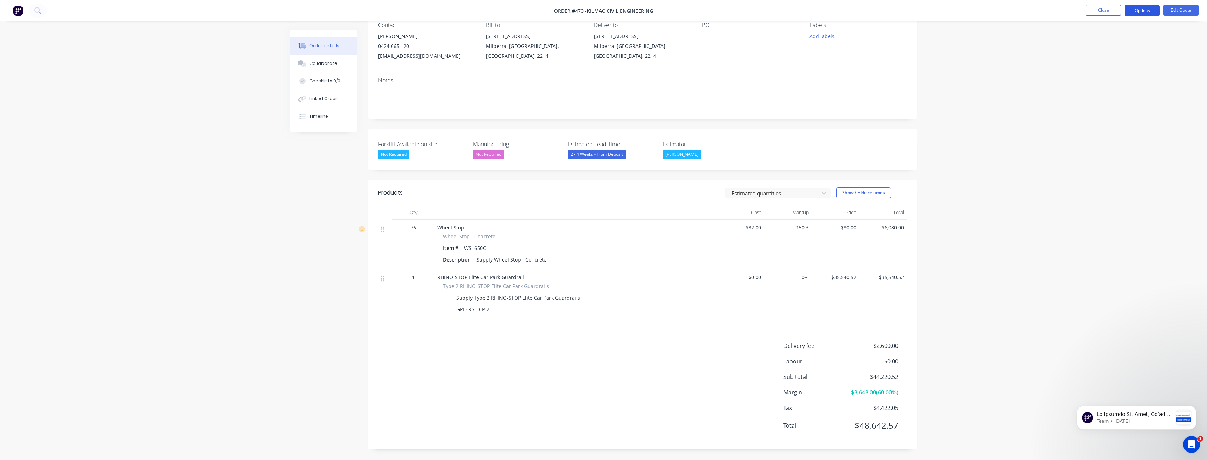
click at [1147, 15] on button "Options" at bounding box center [1141, 10] width 35 height 11
click at [1098, 41] on div "Quote" at bounding box center [1120, 43] width 65 height 10
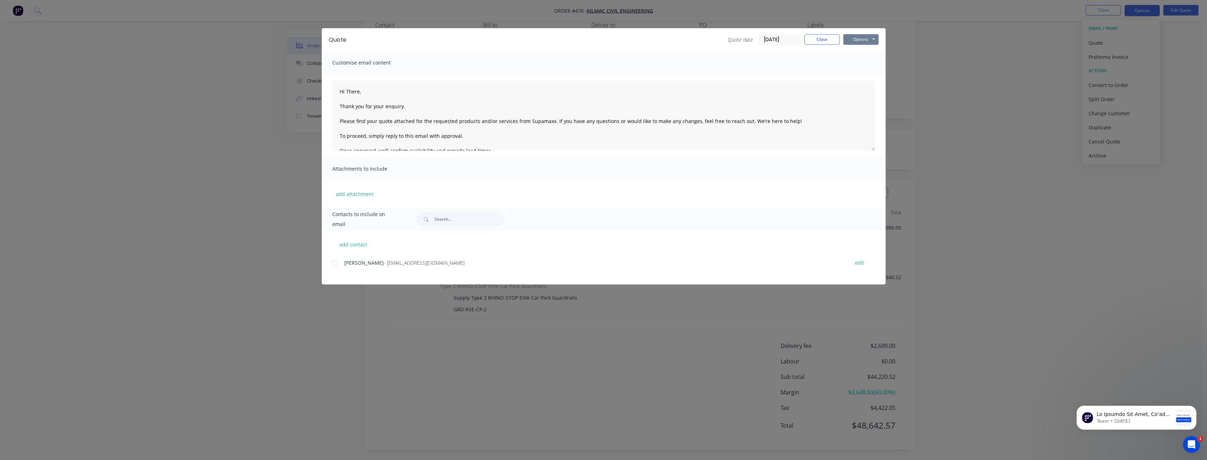
click at [862, 39] on button "Options" at bounding box center [860, 39] width 35 height 11
click at [859, 50] on button "Preview" at bounding box center [865, 52] width 45 height 12
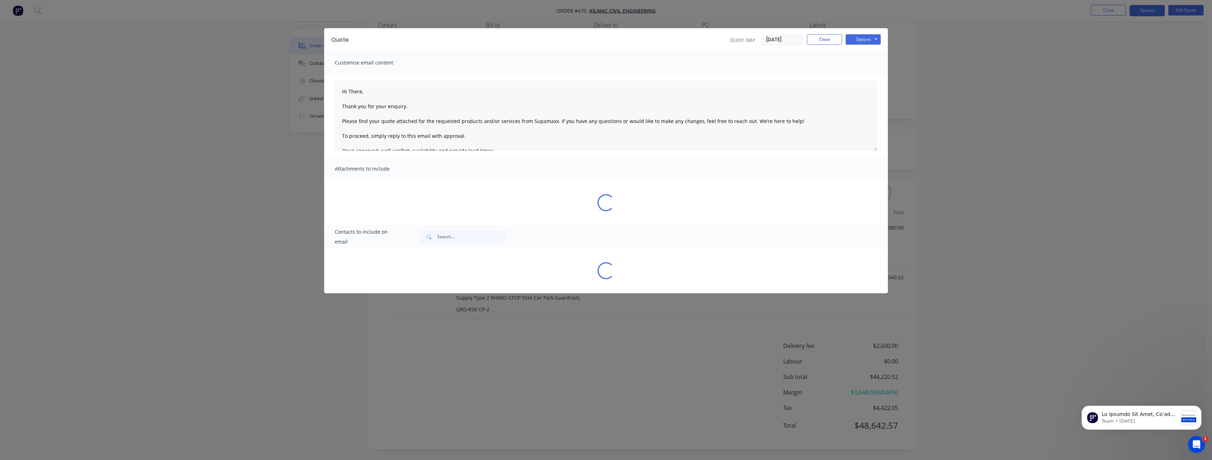
type textarea "Hi There, Thank you for your enquiry. Please find your quote attached for the r…"
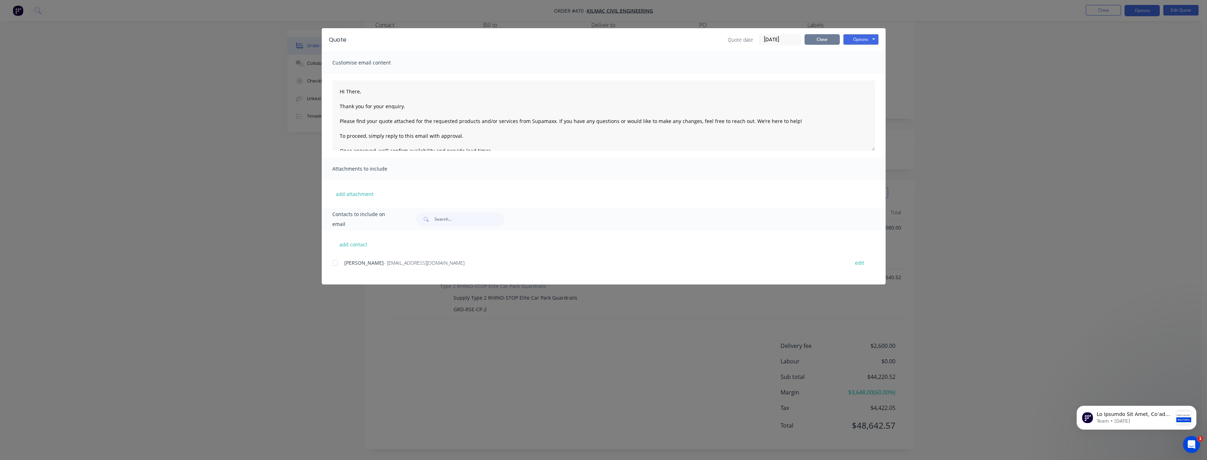
click at [824, 38] on button "Close" at bounding box center [821, 39] width 35 height 11
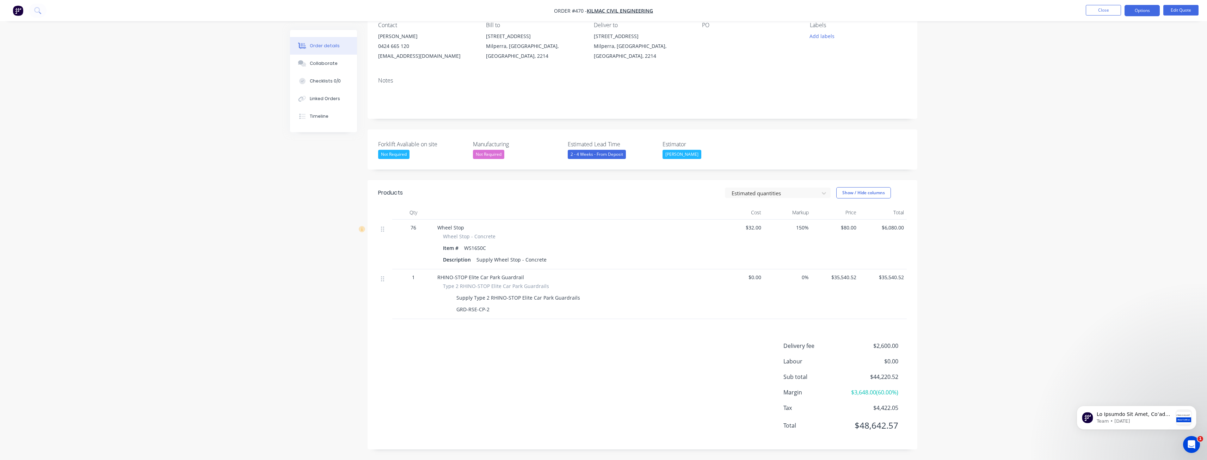
click at [169, 123] on div "Order details Collaborate Checklists 0/0 Linked Orders Timeline Order details C…" at bounding box center [603, 196] width 1207 height 526
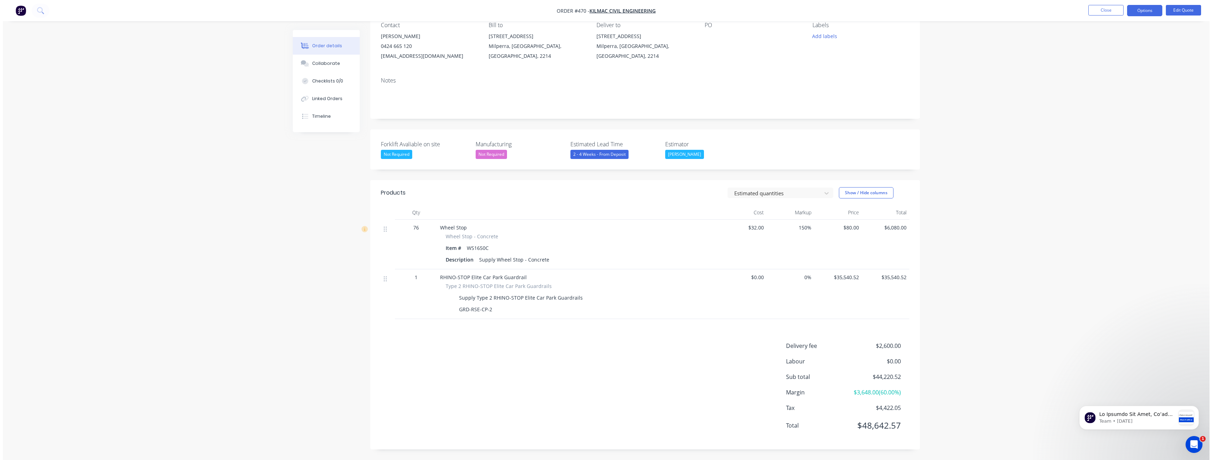
scroll to position [0, 0]
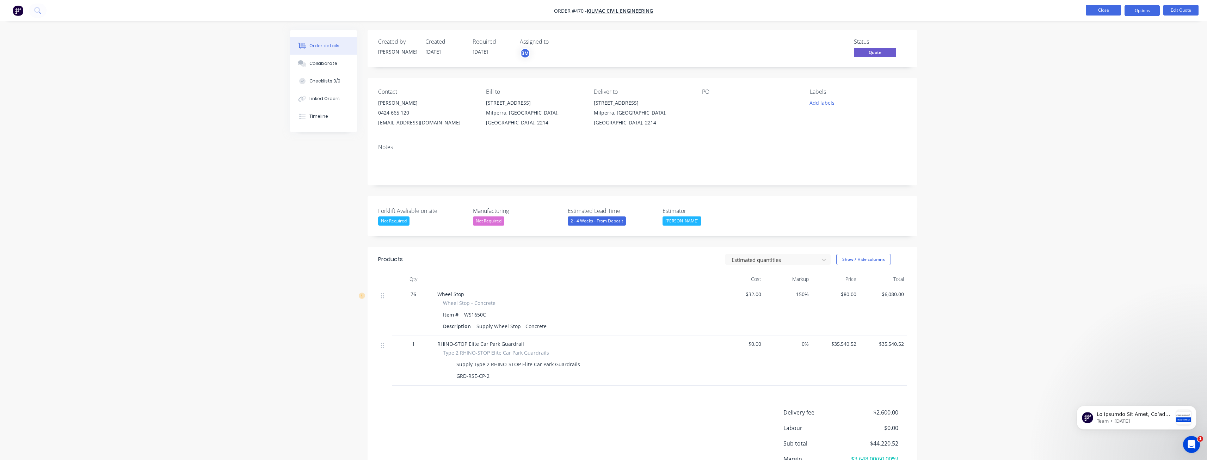
click at [1101, 9] on button "Close" at bounding box center [1103, 10] width 35 height 11
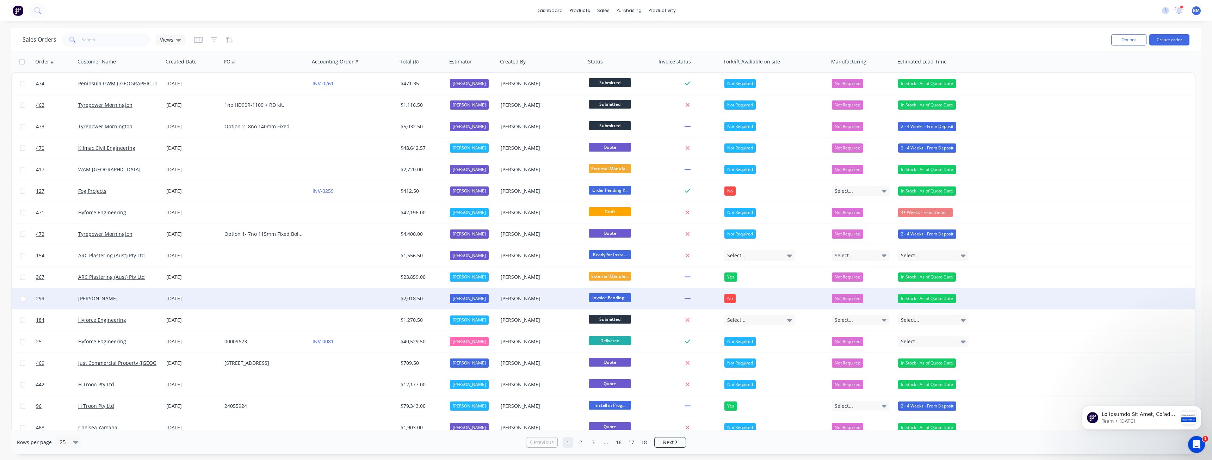
click at [337, 294] on div at bounding box center [354, 298] width 88 height 21
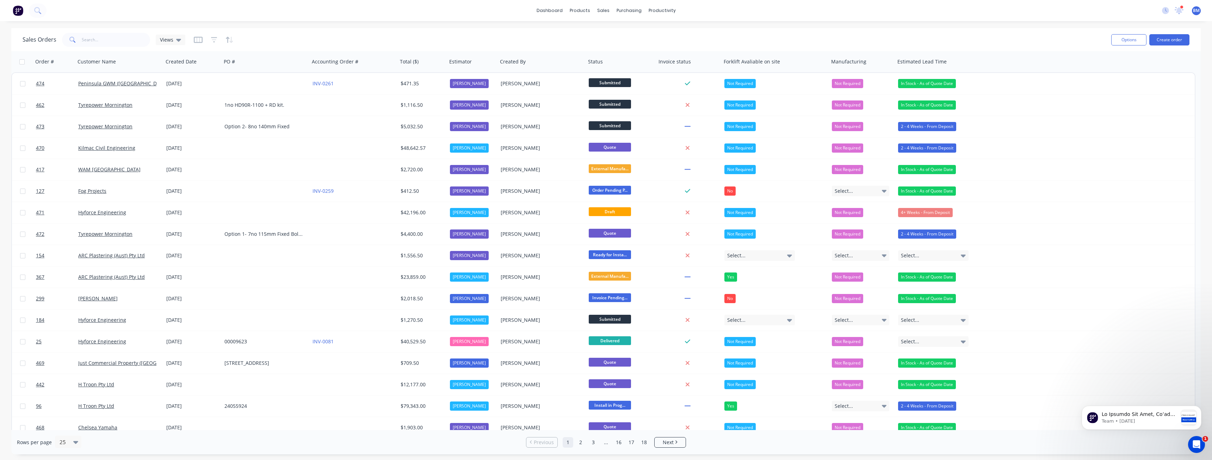
click at [278, 38] on div "Sales Orders Views" at bounding box center [564, 39] width 1083 height 17
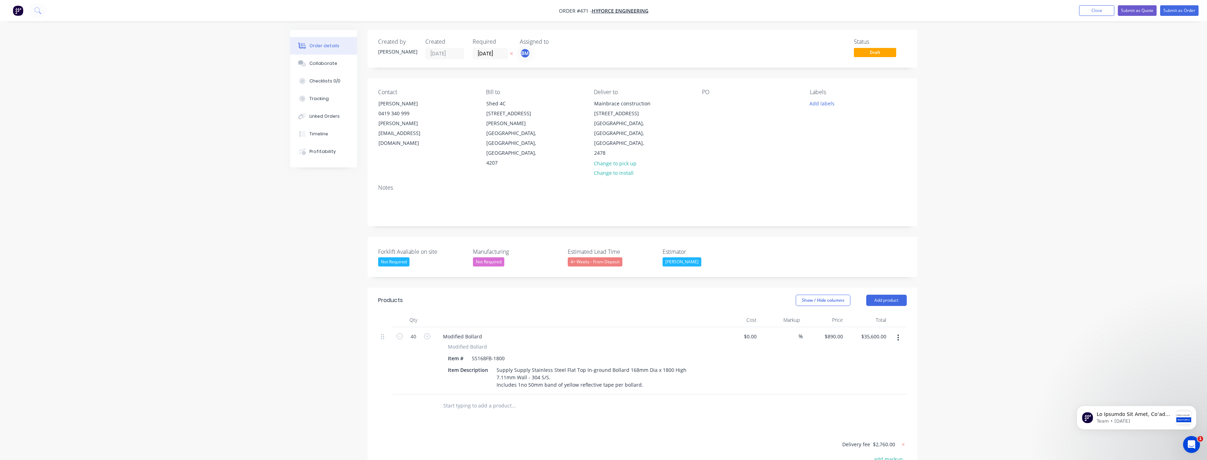
click at [215, 137] on div "Order details Collaborate Checklists 0/0 Tracking Linked Orders Timeline Profit…" at bounding box center [603, 296] width 1207 height 593
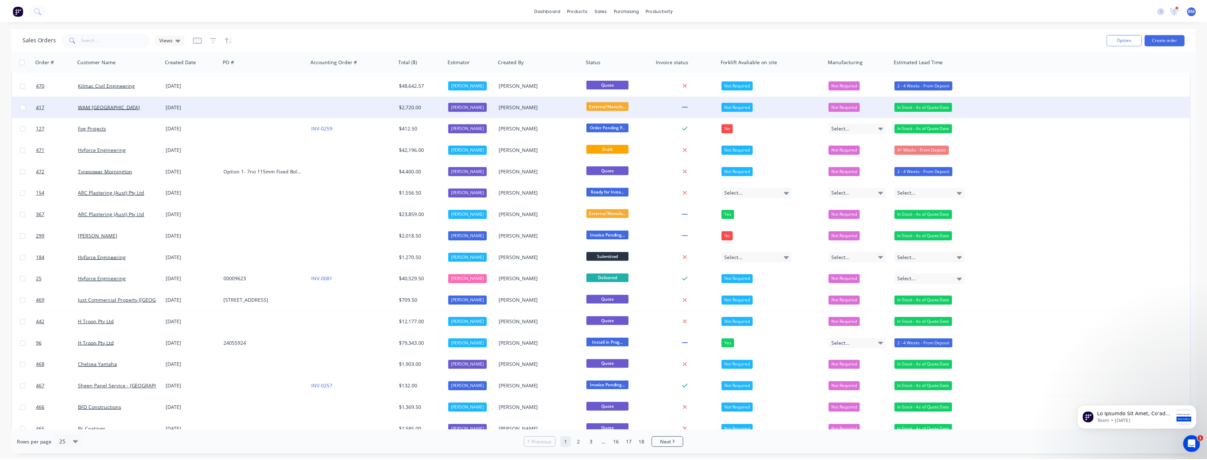
scroll to position [70, 0]
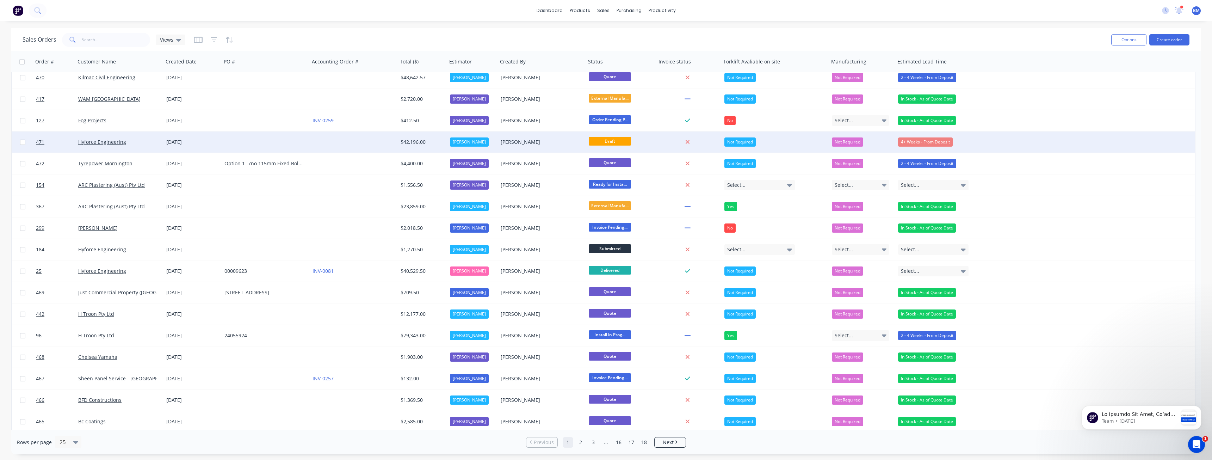
click at [274, 136] on div at bounding box center [266, 141] width 88 height 21
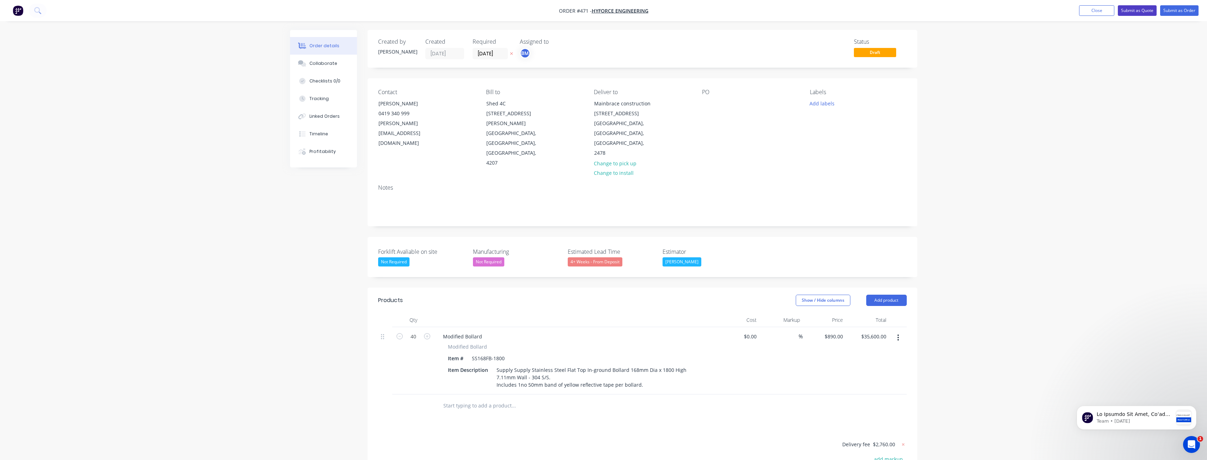
click at [1125, 11] on button "Submit as Quote" at bounding box center [1137, 10] width 39 height 11
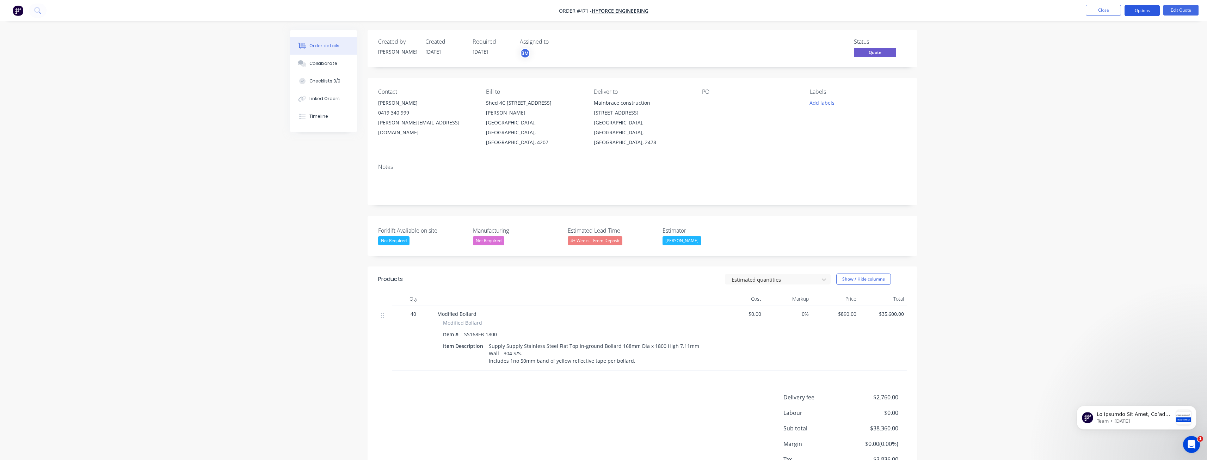
click at [1135, 9] on button "Options" at bounding box center [1141, 10] width 35 height 11
click at [1103, 44] on div "Quote" at bounding box center [1120, 43] width 65 height 10
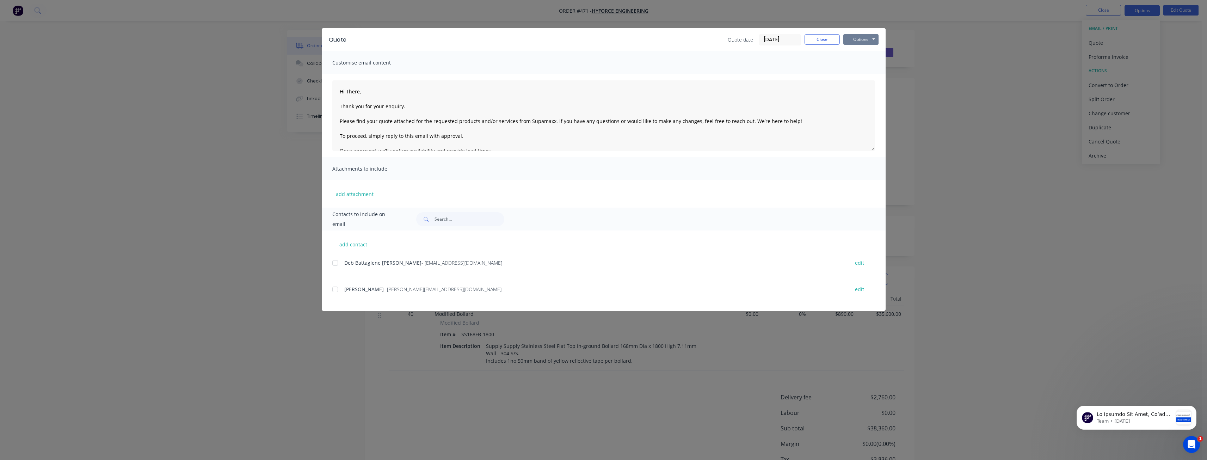
click at [859, 39] on button "Options" at bounding box center [860, 39] width 35 height 11
click at [859, 51] on button "Preview" at bounding box center [865, 52] width 45 height 12
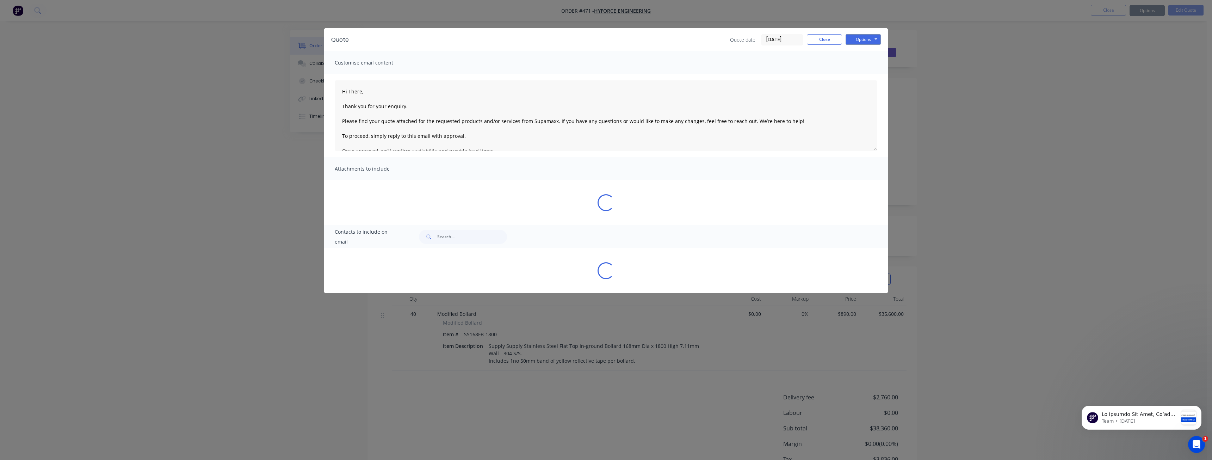
type textarea "Hi There, Thank you for your enquiry. Please find your quote attached for the r…"
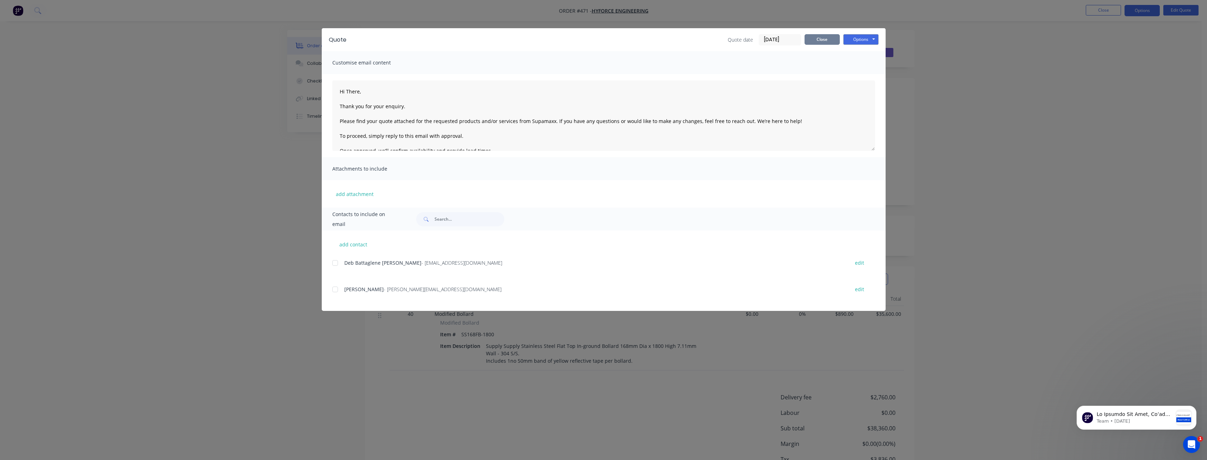
click at [809, 41] on button "Close" at bounding box center [821, 39] width 35 height 11
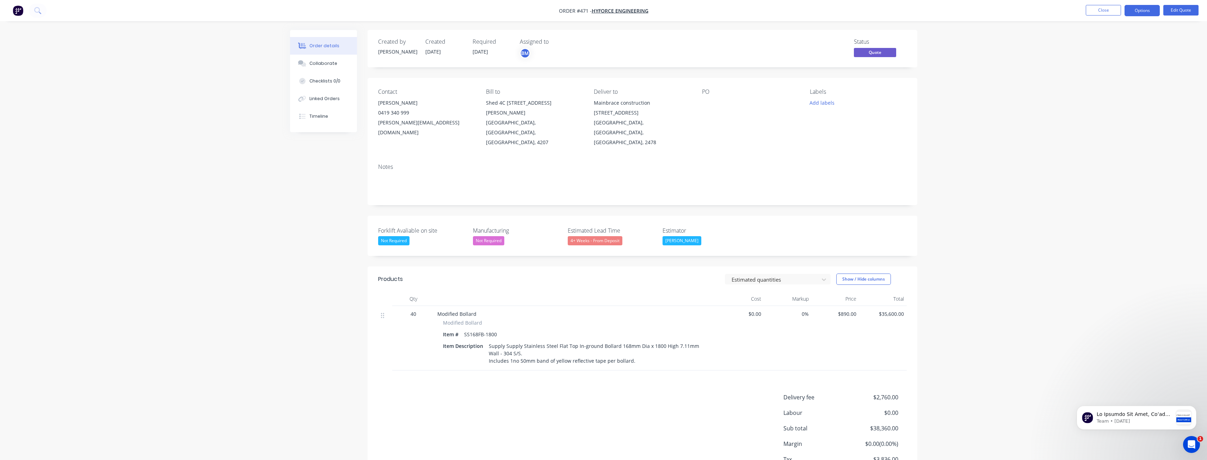
click at [261, 222] on div "Order details Collaborate Checklists 0/0 Linked Orders Timeline Order details C…" at bounding box center [603, 255] width 1207 height 511
click at [14, 10] on img "button" at bounding box center [18, 10] width 11 height 11
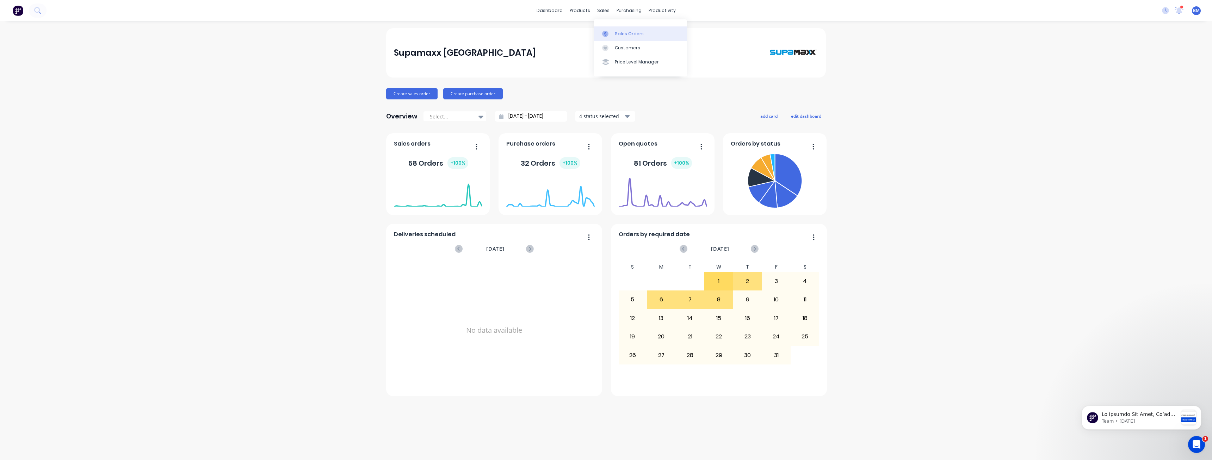
click at [616, 30] on link "Sales Orders" at bounding box center [640, 33] width 93 height 14
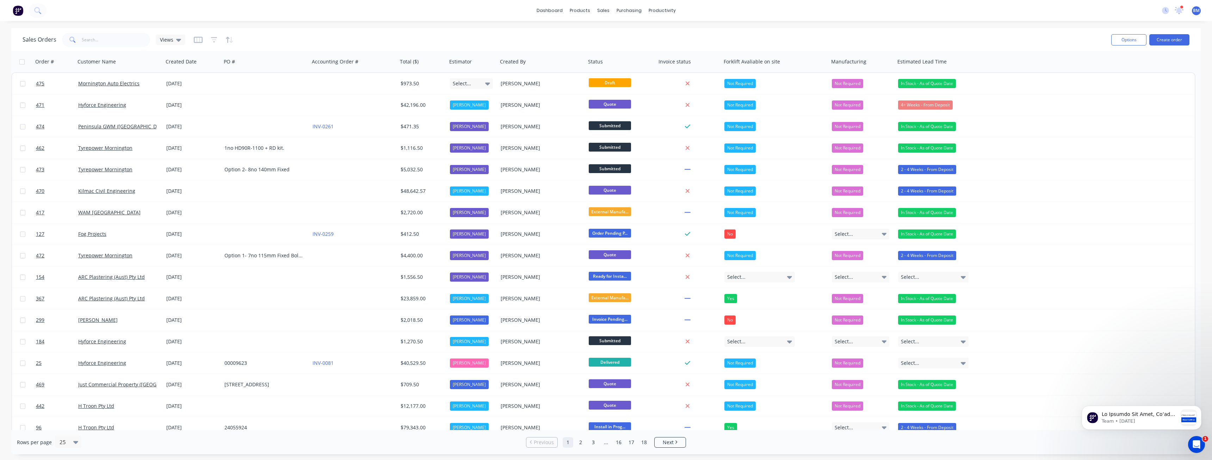
click at [277, 36] on div "Sales Orders Views" at bounding box center [564, 39] width 1083 height 17
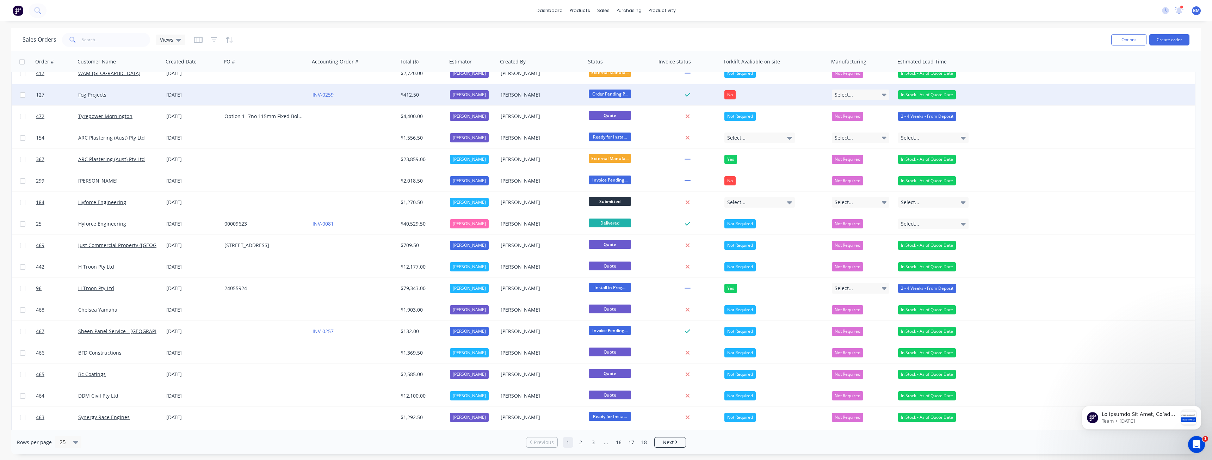
scroll to position [141, 0]
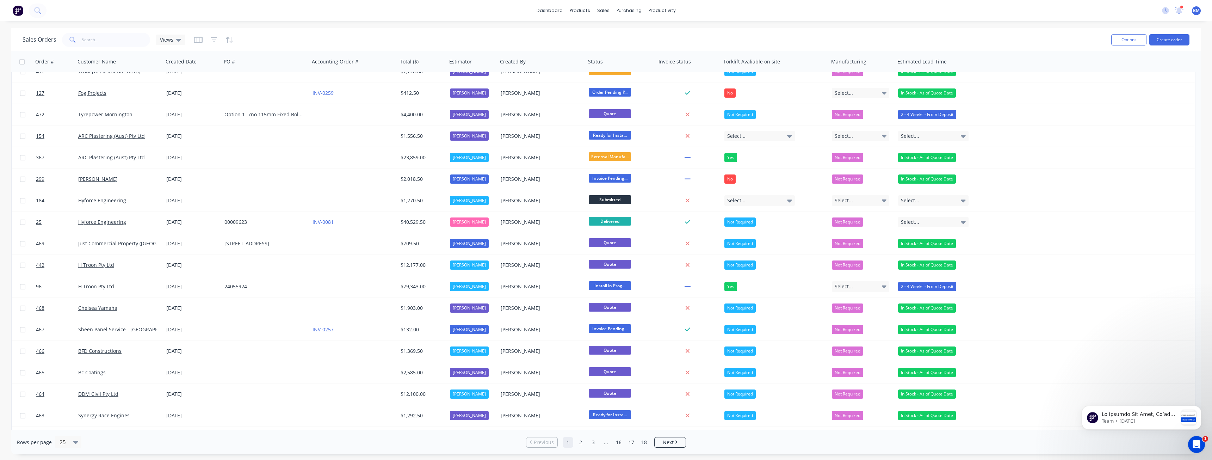
click at [340, 39] on div "Sales Orders Views" at bounding box center [564, 39] width 1083 height 17
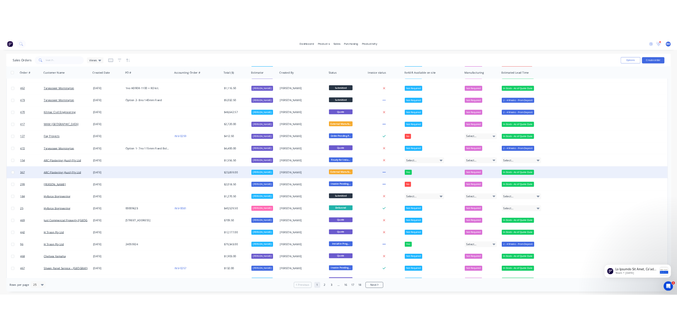
scroll to position [35, 0]
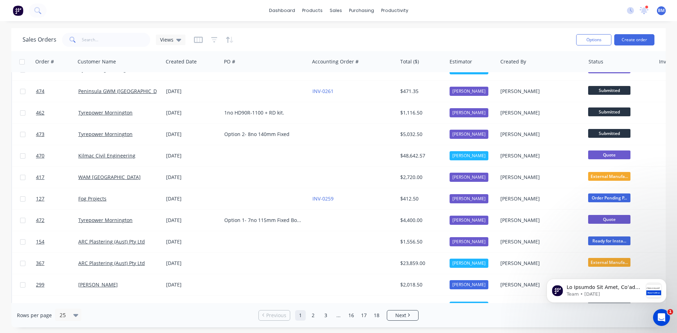
click at [0, 126] on div "Sales Orders Views Options Create order Order # Customer Name Created Date PO #…" at bounding box center [338, 177] width 677 height 299
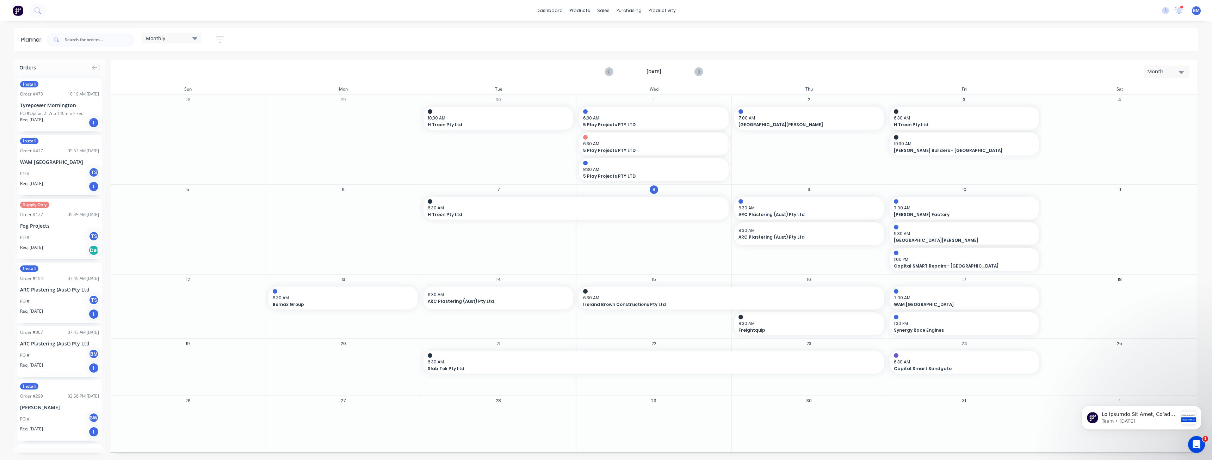
click at [381, 69] on div "October 2025 Month" at bounding box center [653, 71] width 1085 height 23
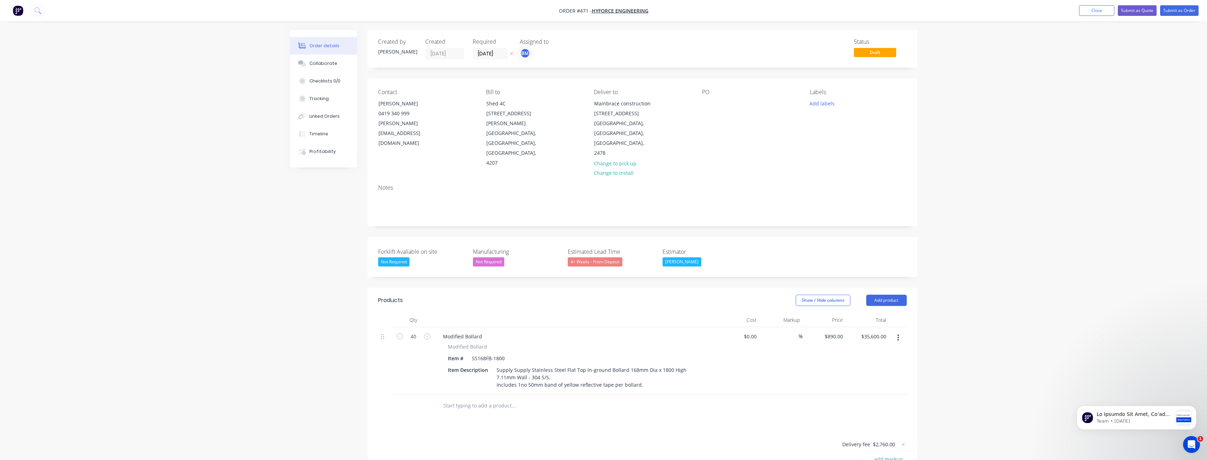
click at [218, 95] on div "Order details Collaborate Checklists 0/0 Tracking Linked Orders Timeline Profit…" at bounding box center [603, 296] width 1207 height 593
click at [16, 8] on img "button" at bounding box center [18, 10] width 11 height 11
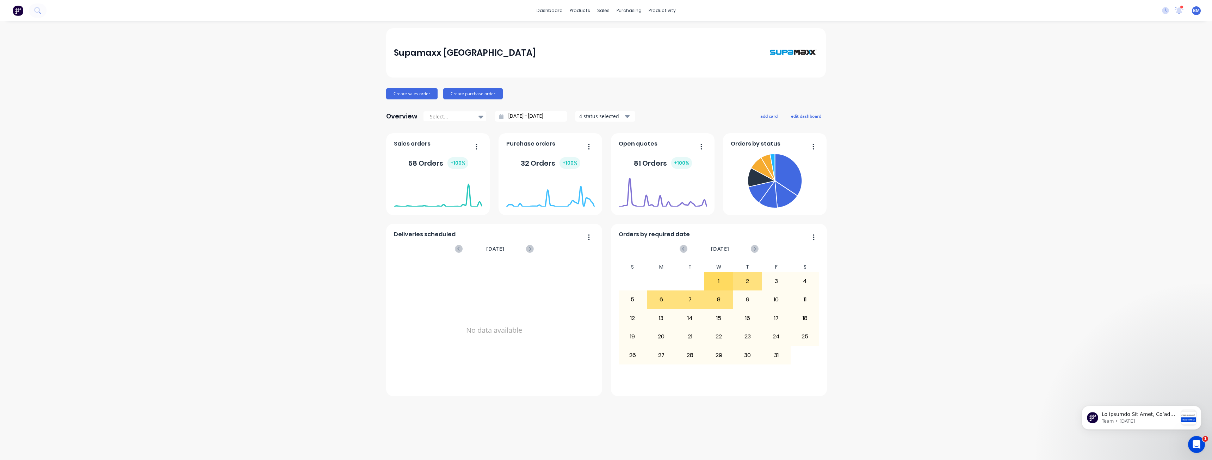
click at [261, 81] on div "Supamaxx [GEOGRAPHIC_DATA] Create sales order Create purchase order Overview Se…" at bounding box center [606, 240] width 1212 height 425
click at [620, 34] on div "Sales Orders" at bounding box center [629, 34] width 29 height 6
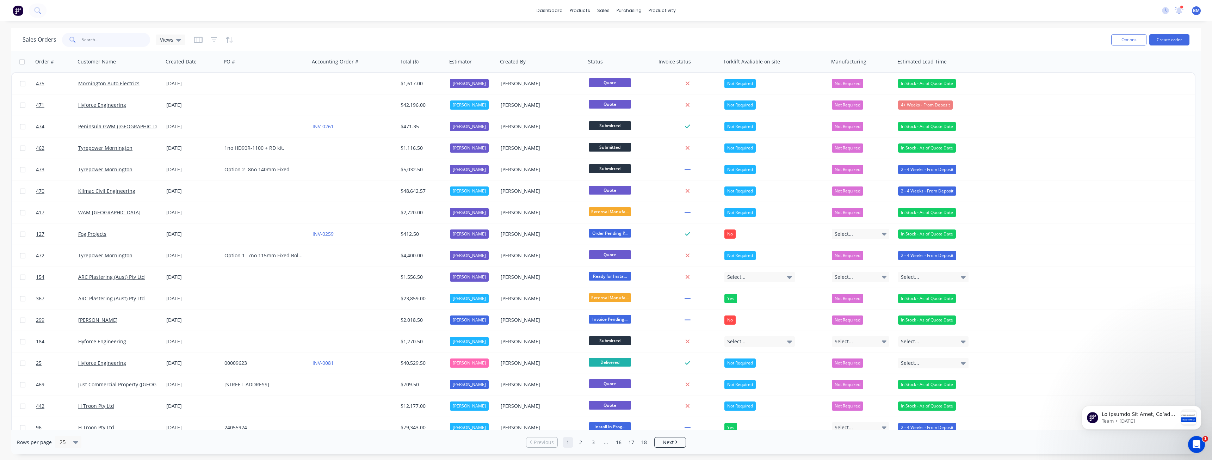
click at [97, 41] on input "text" at bounding box center [116, 40] width 69 height 14
type input "ddm"
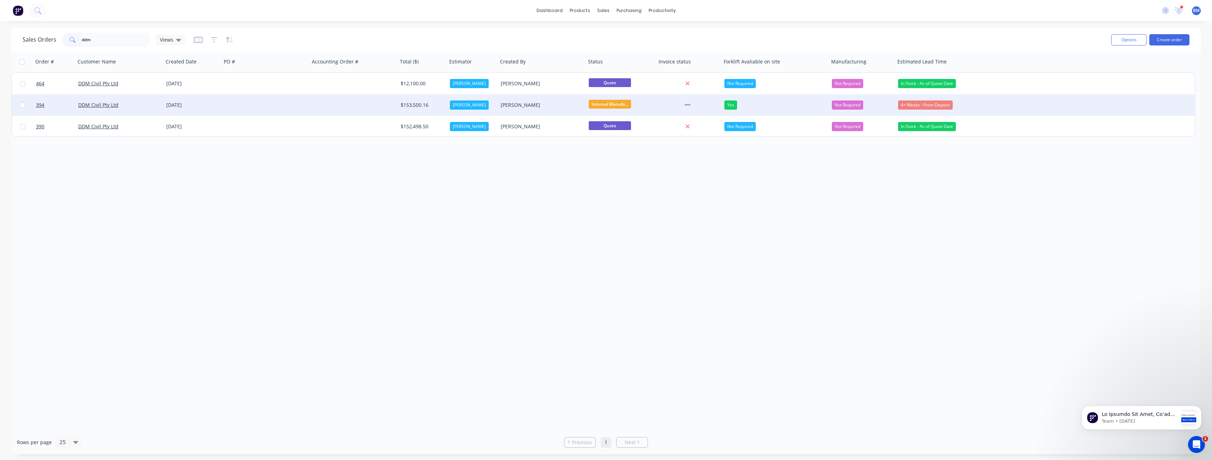
click at [245, 103] on div at bounding box center [266, 104] width 88 height 21
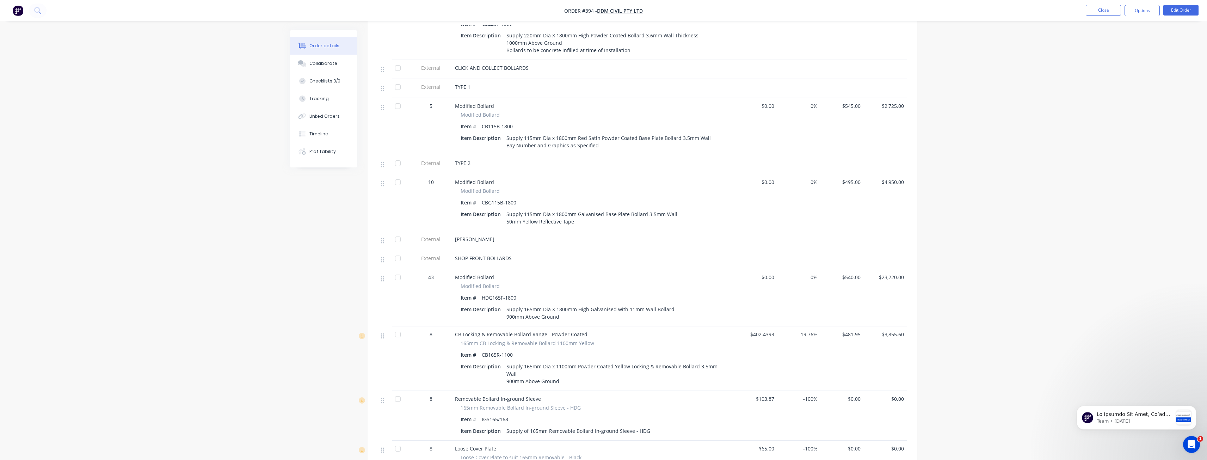
scroll to position [282, 0]
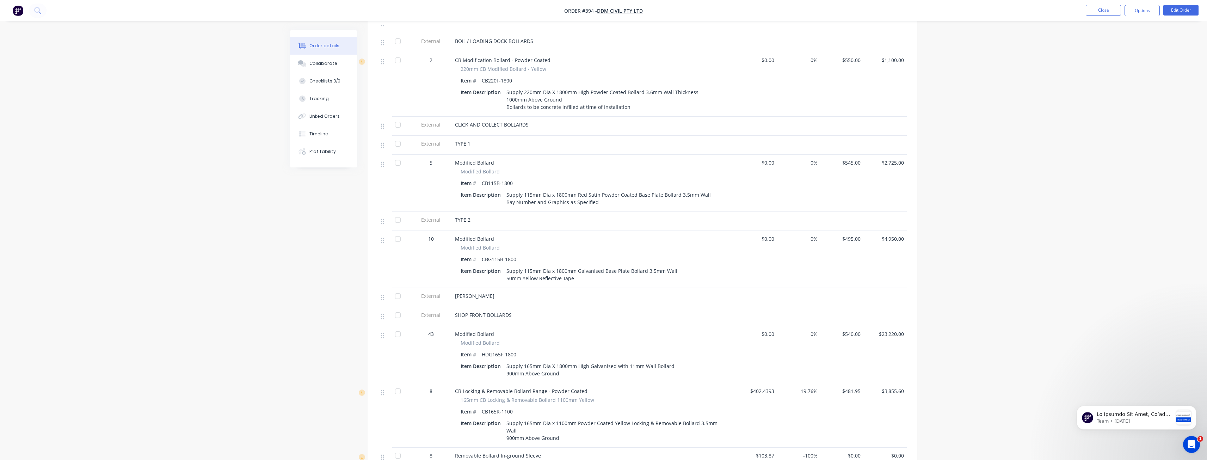
click at [210, 203] on div "Order details Collaborate Checklists 0/0 Tracking Linked Orders Timeline Profit…" at bounding box center [603, 391] width 1207 height 1347
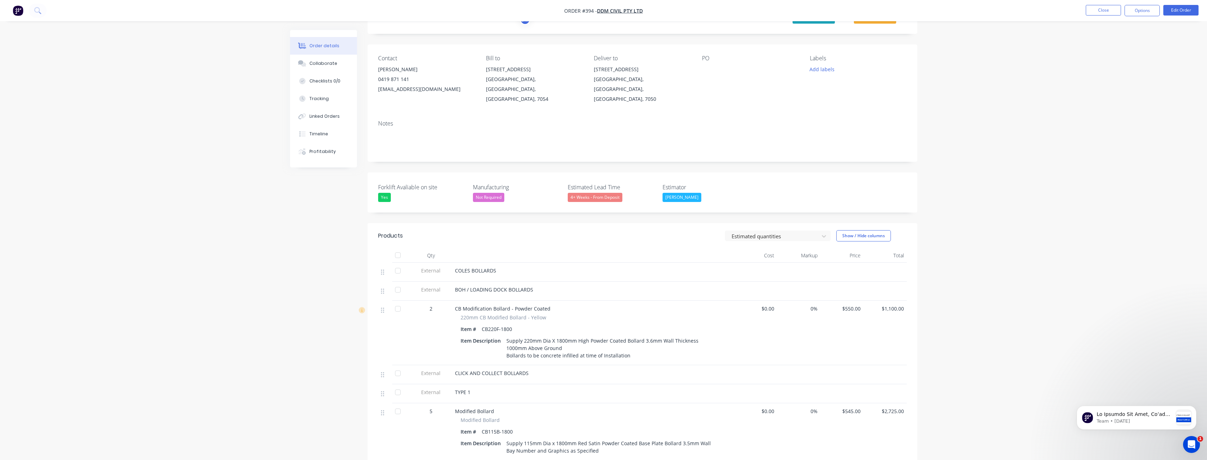
scroll to position [0, 0]
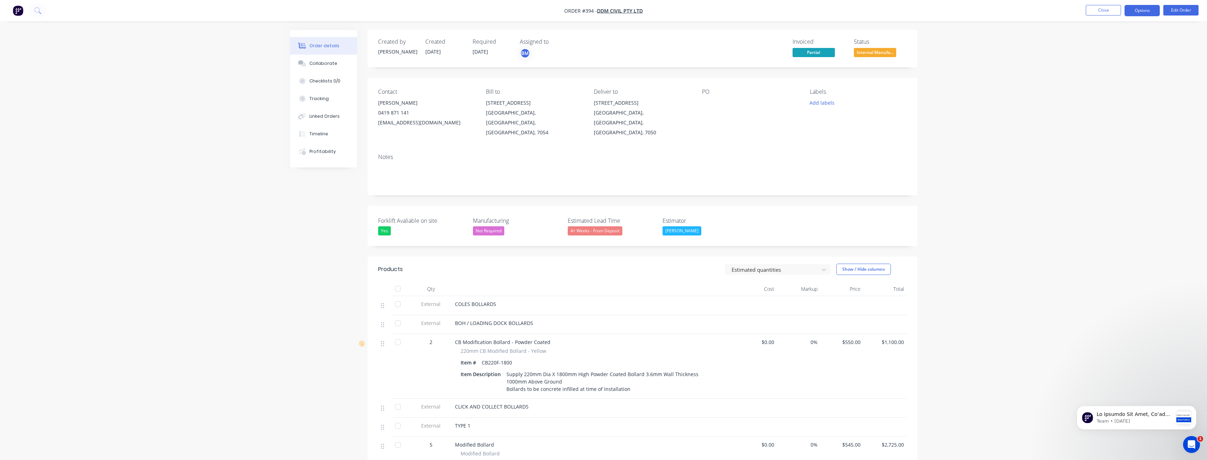
click at [1139, 8] on button "Options" at bounding box center [1141, 10] width 35 height 11
click at [1106, 97] on div "Delivery Docket" at bounding box center [1120, 99] width 65 height 10
click at [1104, 70] on div "Without pricing" at bounding box center [1120, 71] width 65 height 10
click at [1172, 8] on button "Edit Order" at bounding box center [1180, 10] width 35 height 11
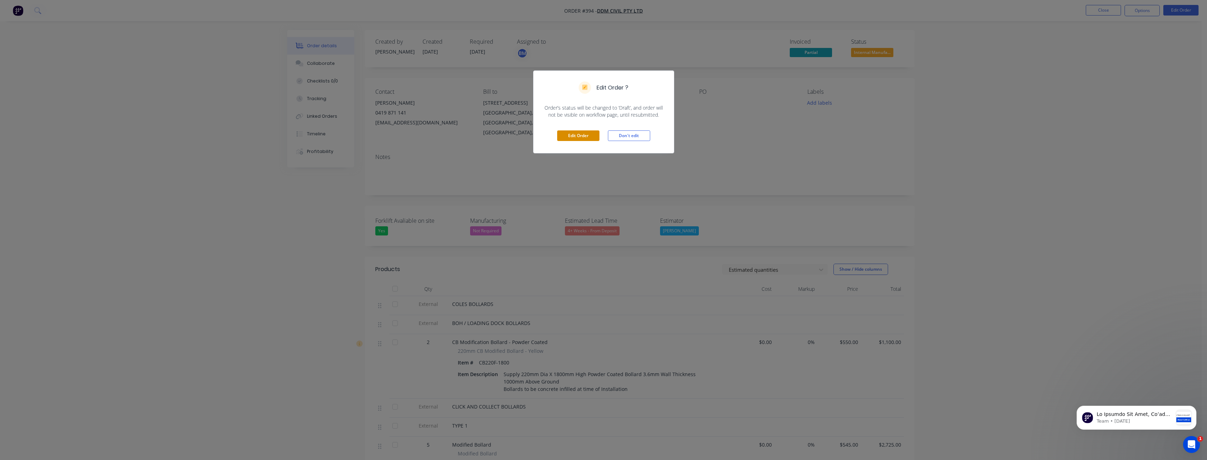
click at [584, 133] on button "Edit Order" at bounding box center [578, 135] width 42 height 11
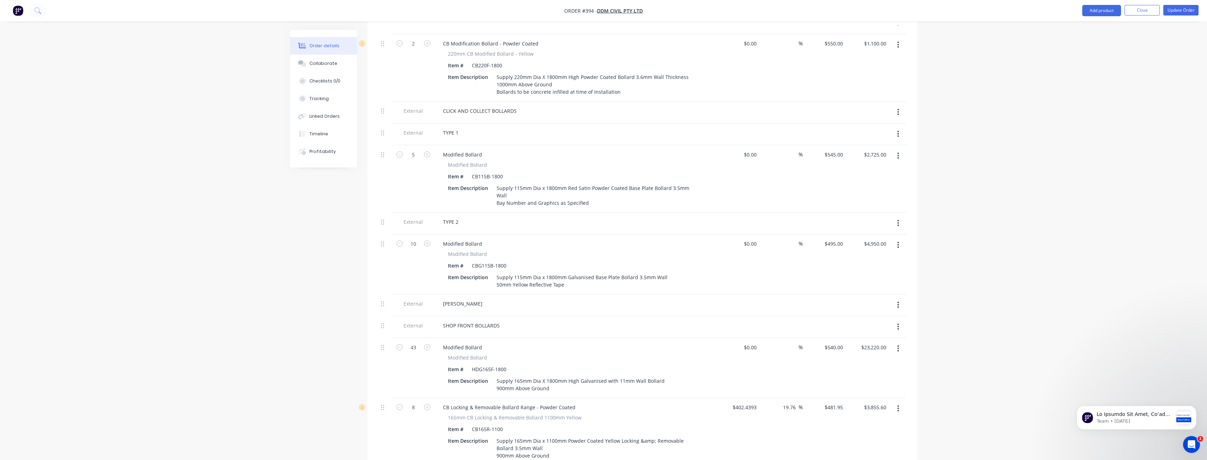
scroll to position [352, 0]
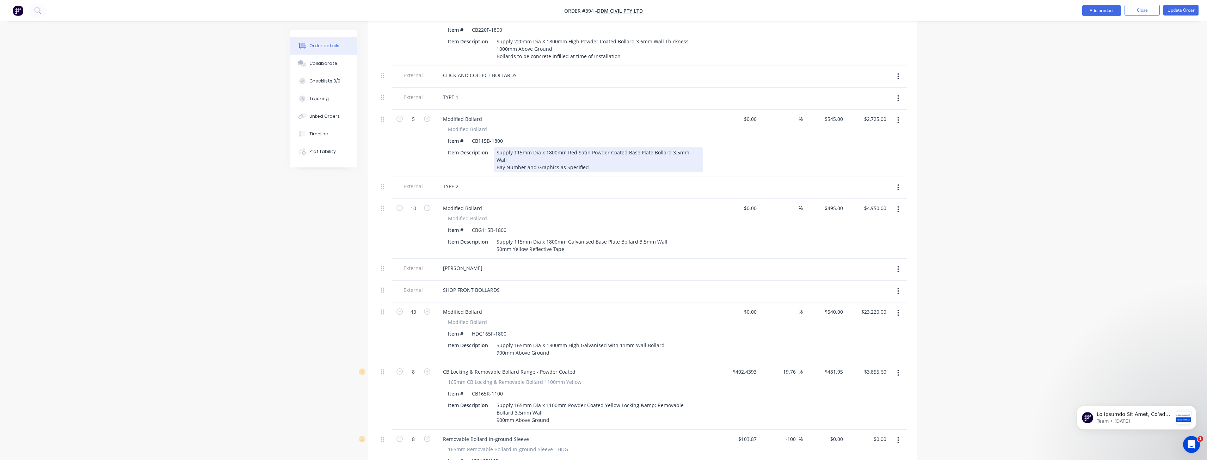
click at [551, 147] on div "Supply 115mm Dia x 1800mm Red Satin Powder Coated Base Plate Bollard 3.5mm Wall…" at bounding box center [598, 159] width 209 height 25
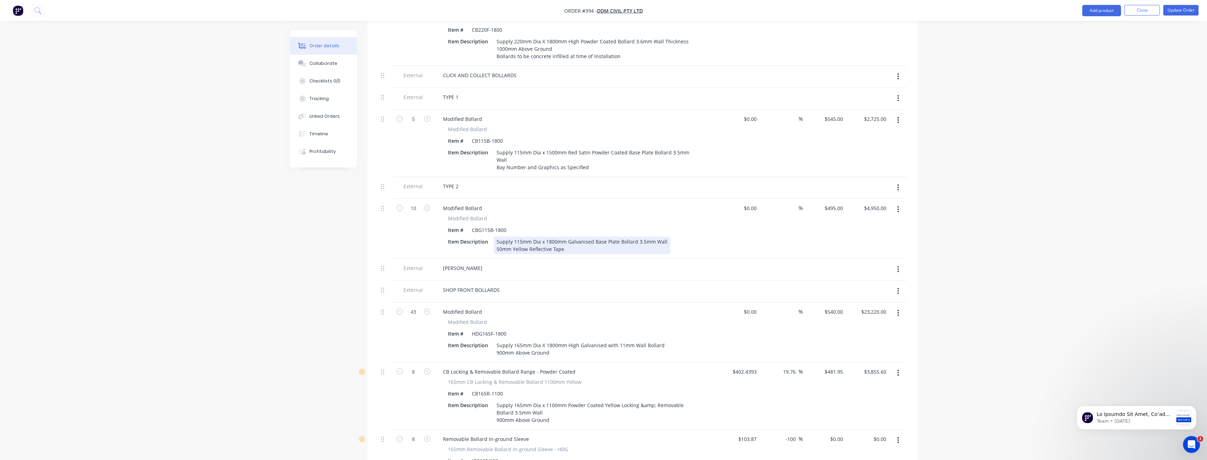
click at [550, 236] on div "Supply 115mm Dia x 1800mm Galvanised Base Plate Bollard 3.5mm Wall 50mm Yellow …" at bounding box center [582, 245] width 177 height 18
click at [580, 259] on div "[PERSON_NAME]" at bounding box center [575, 270] width 282 height 22
click at [1173, 6] on button "Update Order" at bounding box center [1180, 10] width 35 height 11
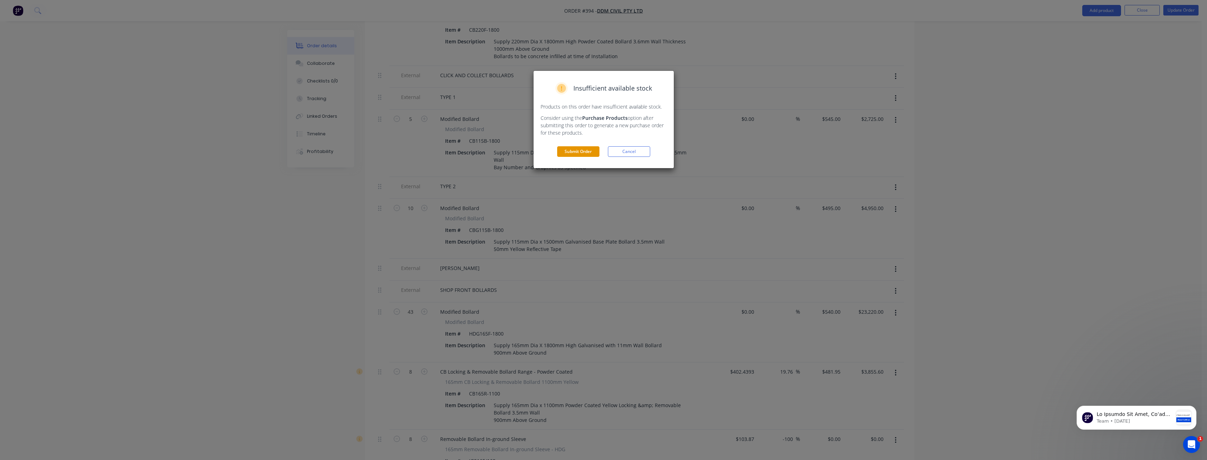
click at [568, 150] on button "Submit Order" at bounding box center [578, 151] width 42 height 11
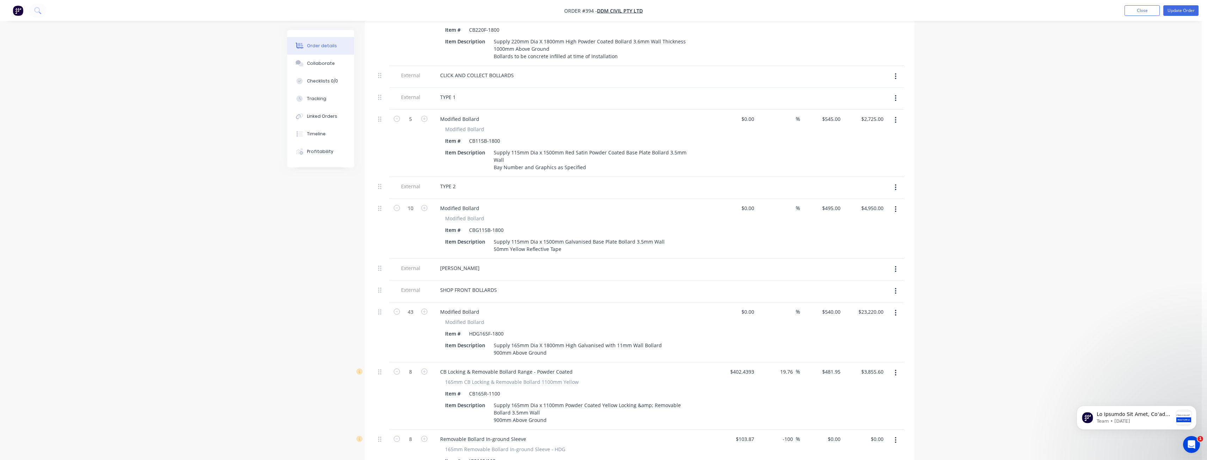
scroll to position [0, 0]
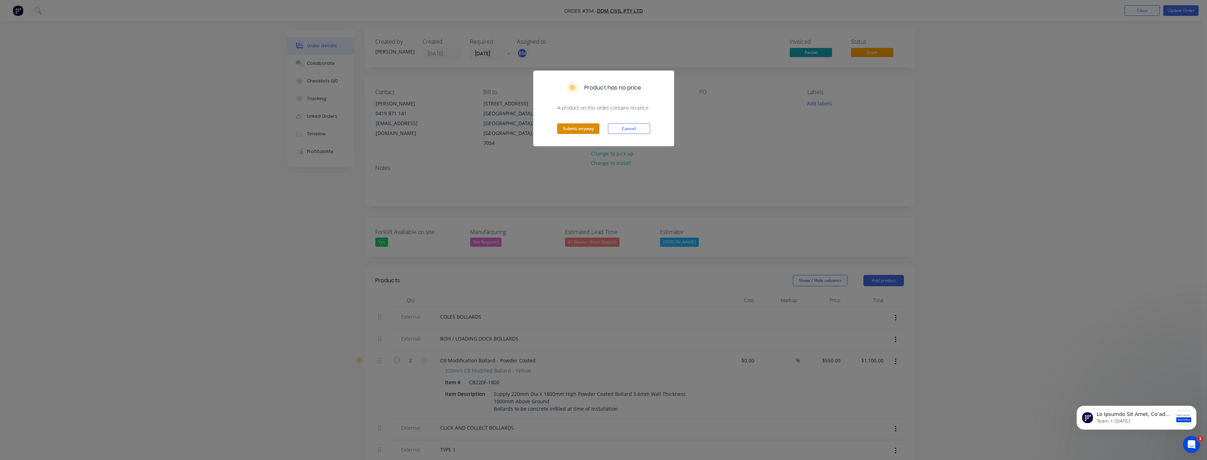
click at [573, 128] on button "Submit anyway" at bounding box center [578, 128] width 42 height 11
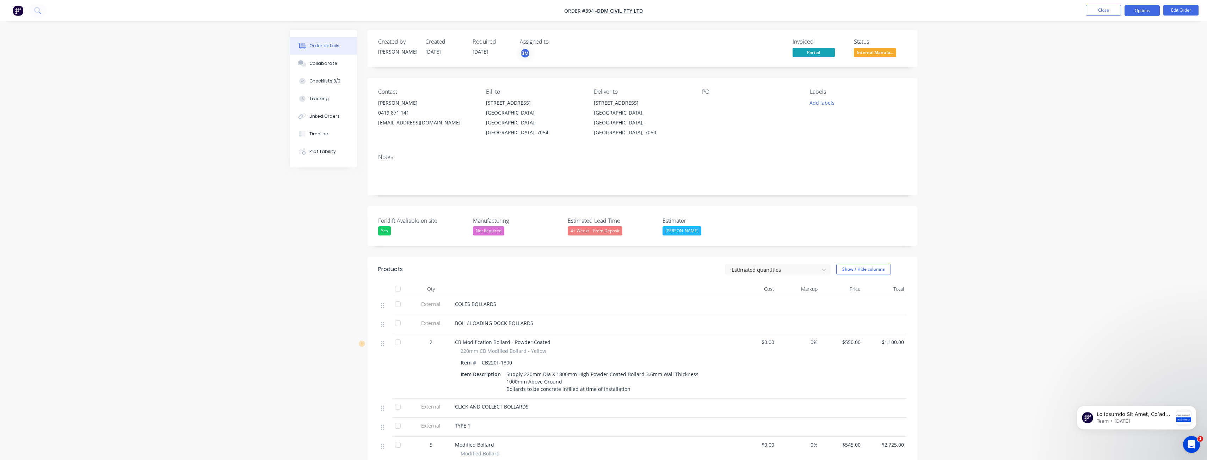
click at [1141, 13] on button "Options" at bounding box center [1141, 10] width 35 height 11
click at [1108, 100] on div "Delivery Docket" at bounding box center [1120, 99] width 65 height 10
click at [1103, 72] on div "Without pricing" at bounding box center [1120, 71] width 65 height 10
